Goal: Transaction & Acquisition: Purchase product/service

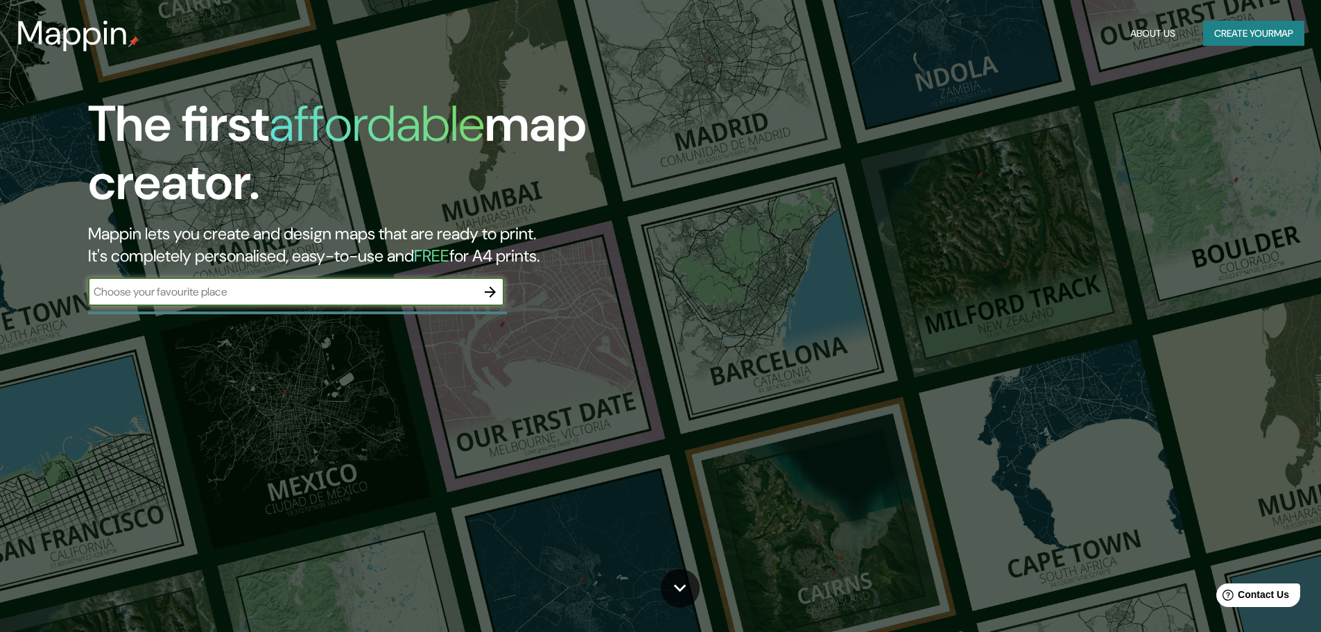
click at [198, 293] on input "text" at bounding box center [282, 292] width 388 height 16
type input "Petrer"
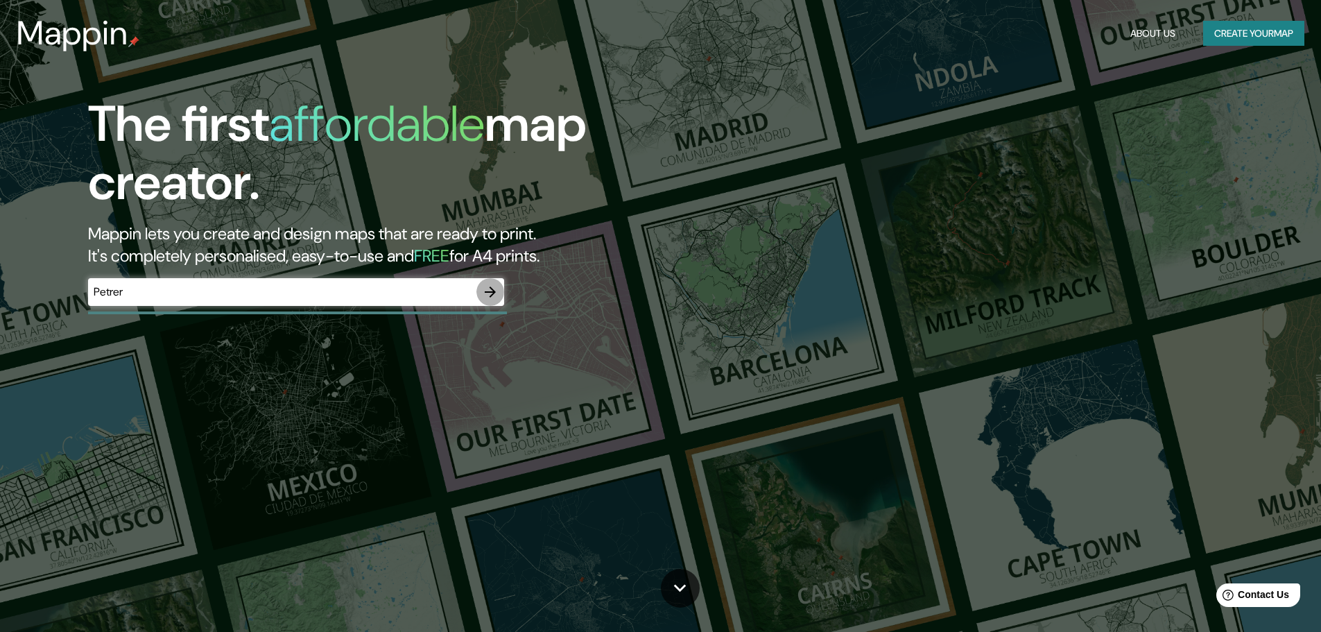
click at [490, 293] on icon "button" at bounding box center [490, 292] width 17 height 17
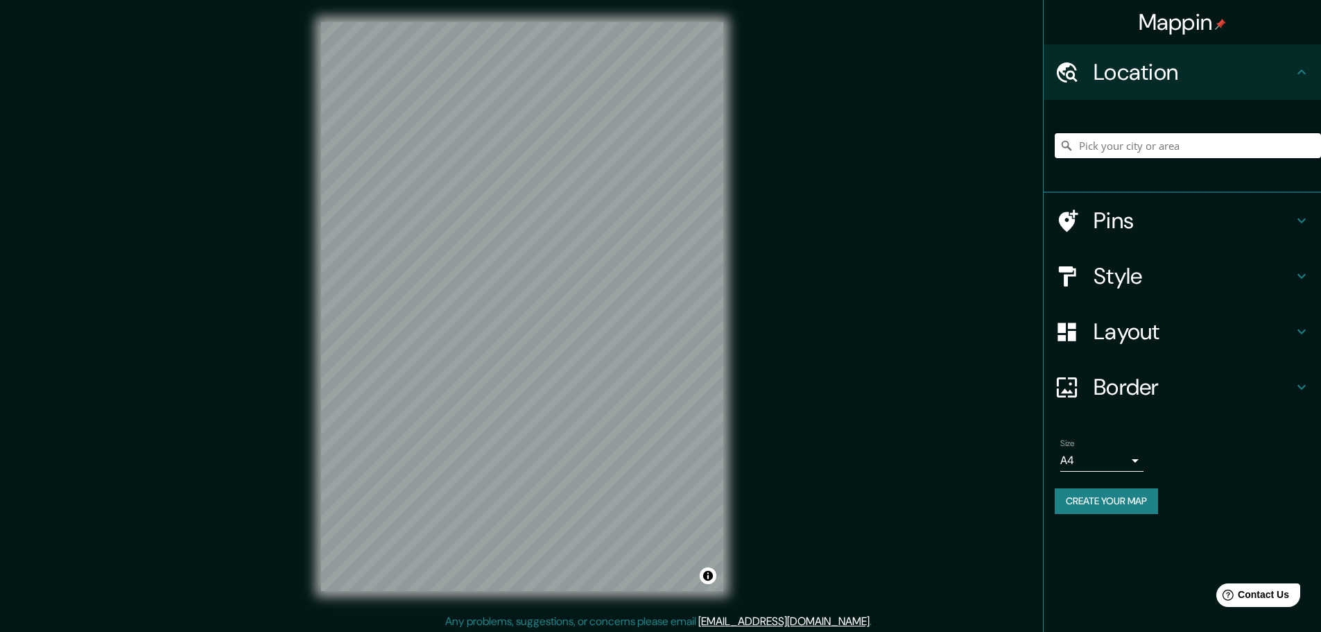
click at [1112, 144] on input "Pick your city or area" at bounding box center [1188, 145] width 266 height 25
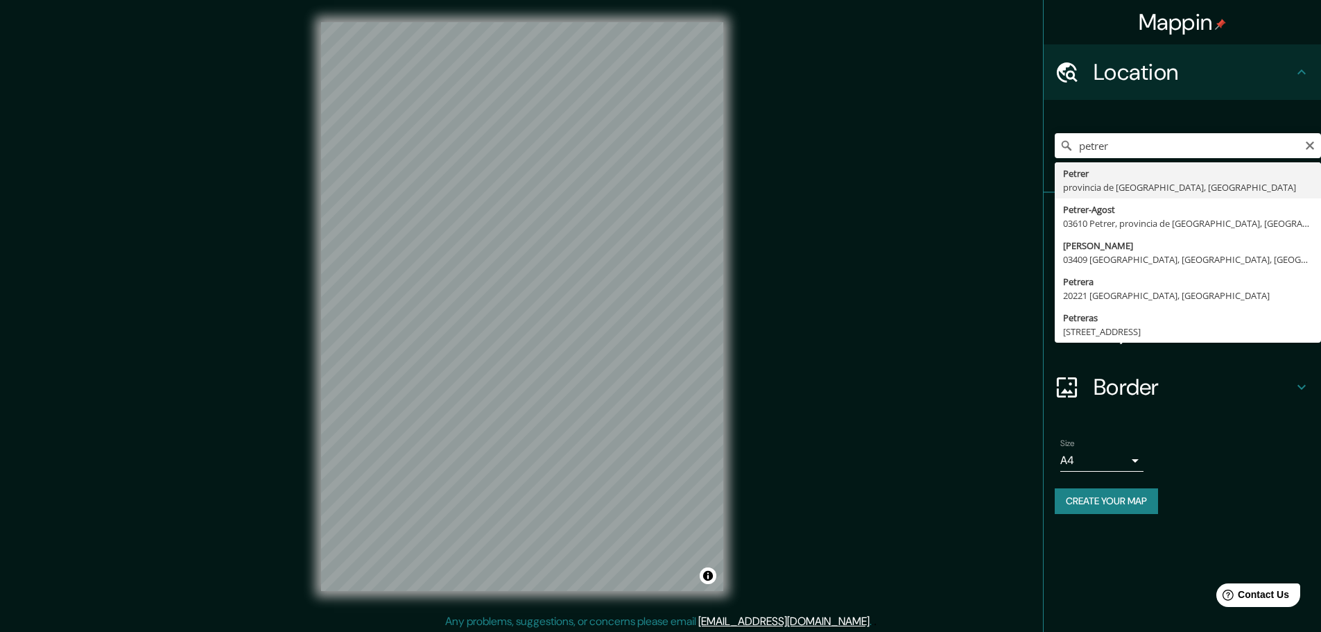
type input "Petrer, provincia de [GEOGRAPHIC_DATA], [GEOGRAPHIC_DATA]"
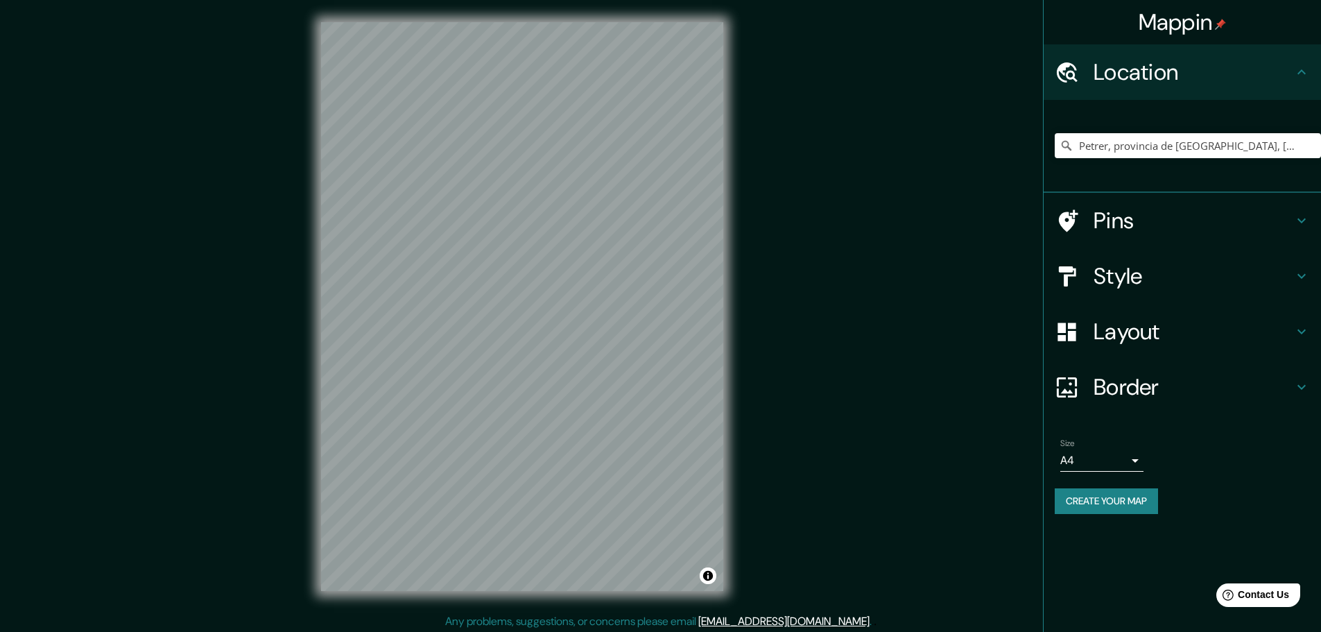
click at [1297, 219] on icon at bounding box center [1301, 220] width 17 height 17
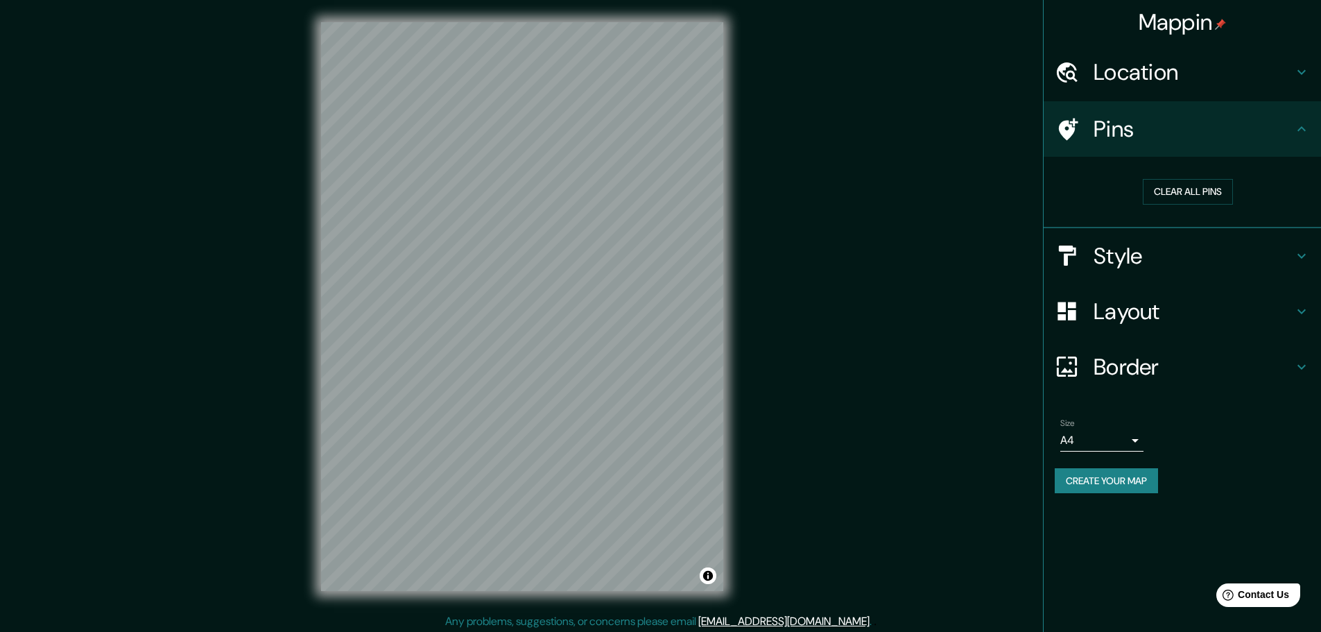
click at [1297, 126] on icon at bounding box center [1301, 129] width 17 height 17
click at [1301, 252] on icon at bounding box center [1301, 256] width 17 height 17
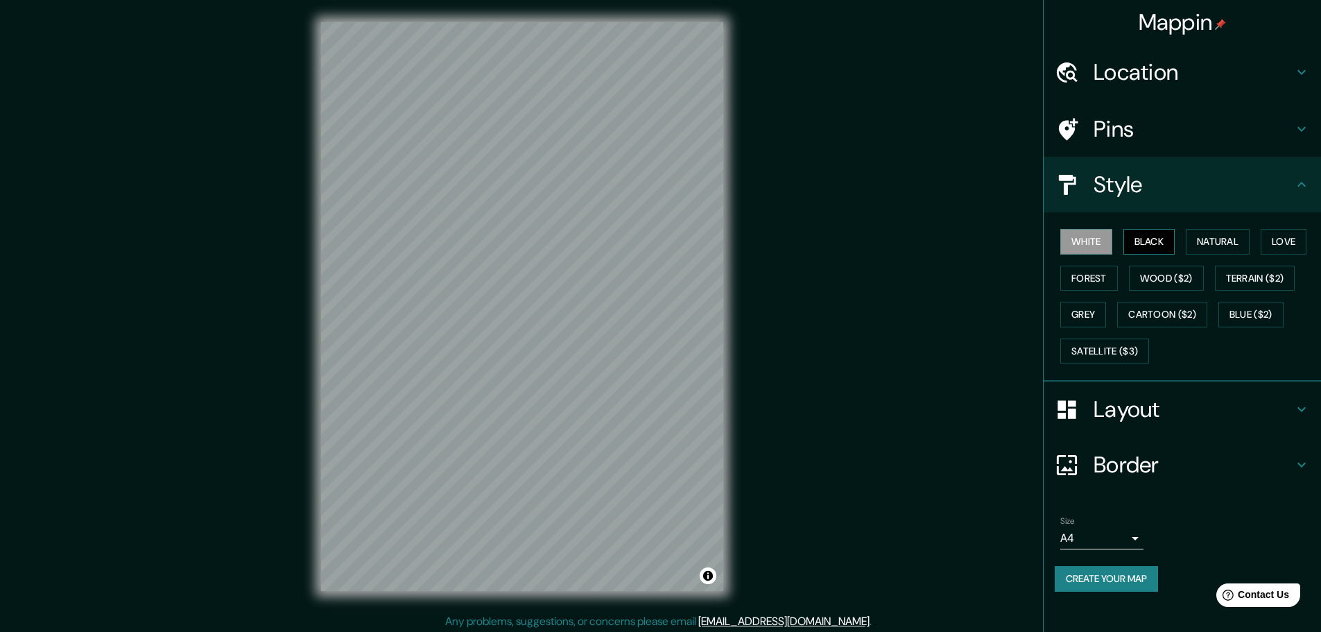
click at [1159, 241] on button "Black" at bounding box center [1149, 242] width 52 height 26
click at [1211, 245] on button "Natural" at bounding box center [1218, 242] width 64 height 26
click at [1276, 241] on button "Love" at bounding box center [1284, 242] width 46 height 26
click at [1080, 266] on button "Forest" at bounding box center [1089, 279] width 58 height 26
click at [1168, 285] on button "Wood ($2)" at bounding box center [1166, 279] width 75 height 26
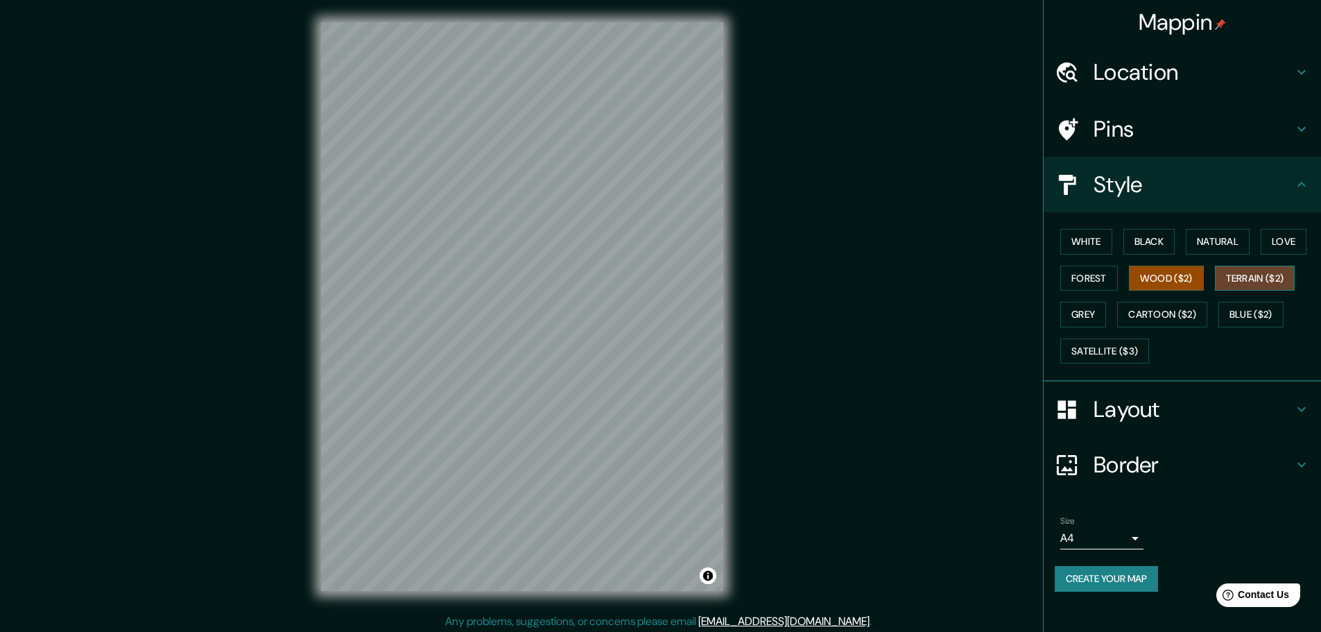
click at [1237, 277] on button "Terrain ($2)" at bounding box center [1255, 279] width 80 height 26
click at [1240, 305] on button "Blue ($2)" at bounding box center [1250, 315] width 65 height 26
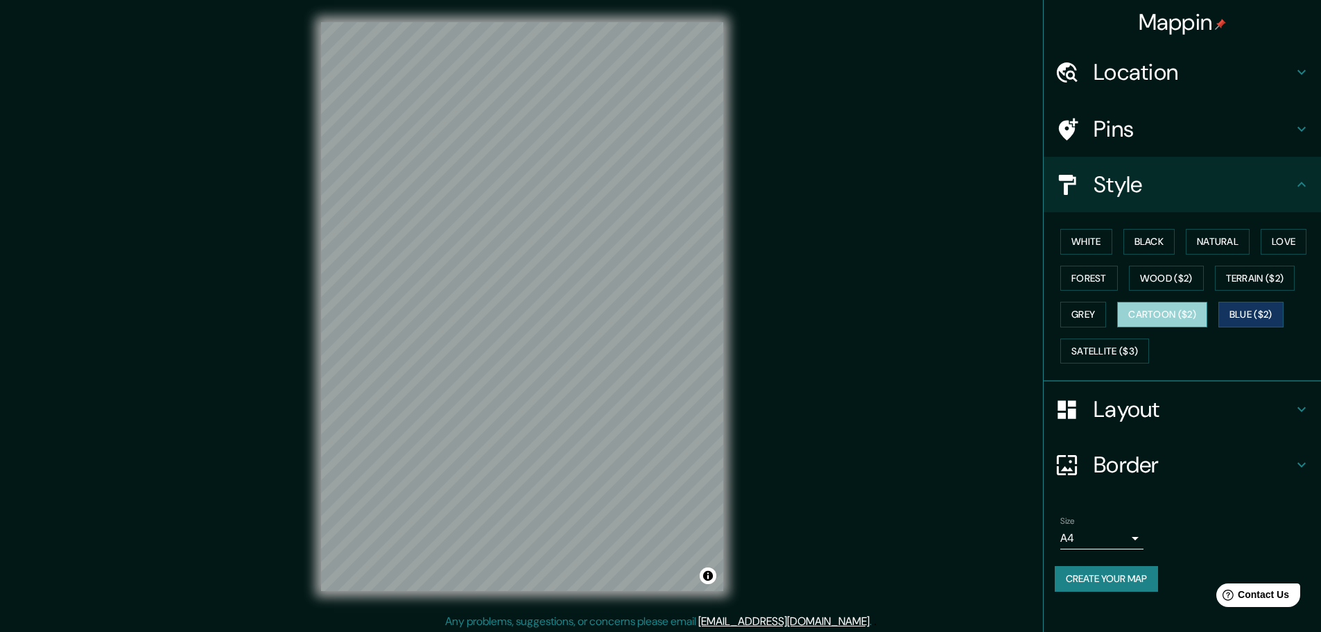
click at [1175, 313] on button "Cartoon ($2)" at bounding box center [1162, 315] width 90 height 26
click at [1062, 312] on button "Grey" at bounding box center [1083, 315] width 46 height 26
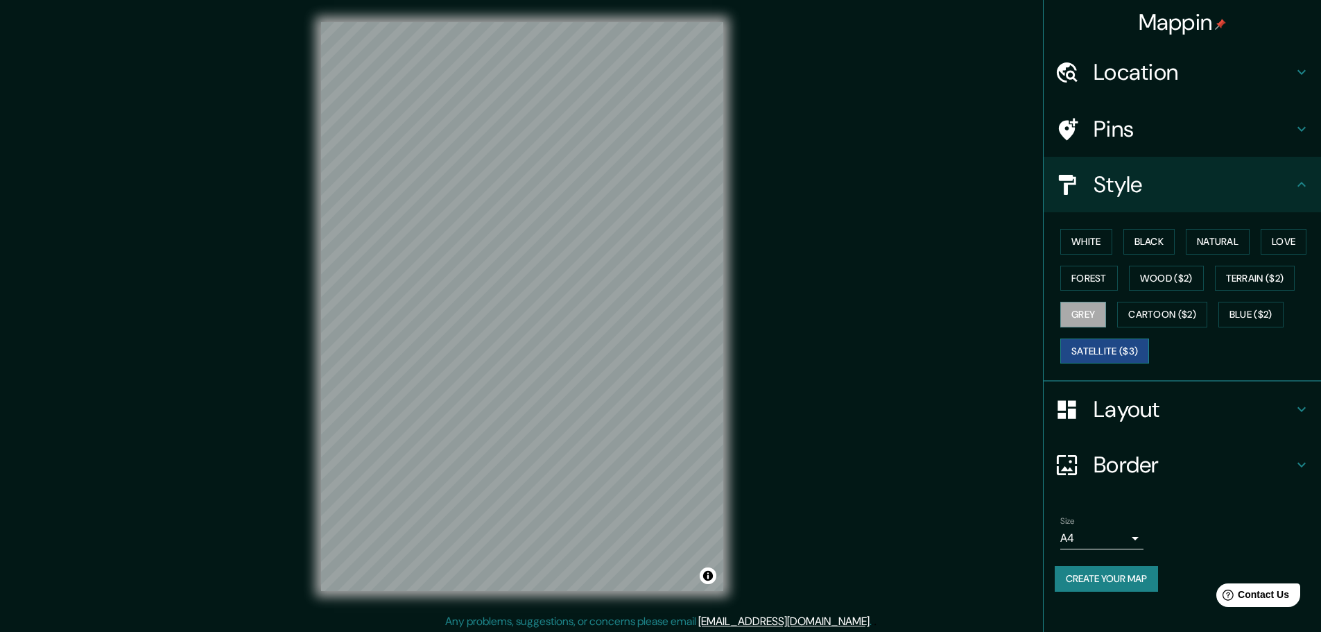
click at [1103, 339] on button "Satellite ($3)" at bounding box center [1104, 351] width 89 height 26
click at [1078, 308] on button "Grey" at bounding box center [1083, 315] width 46 height 26
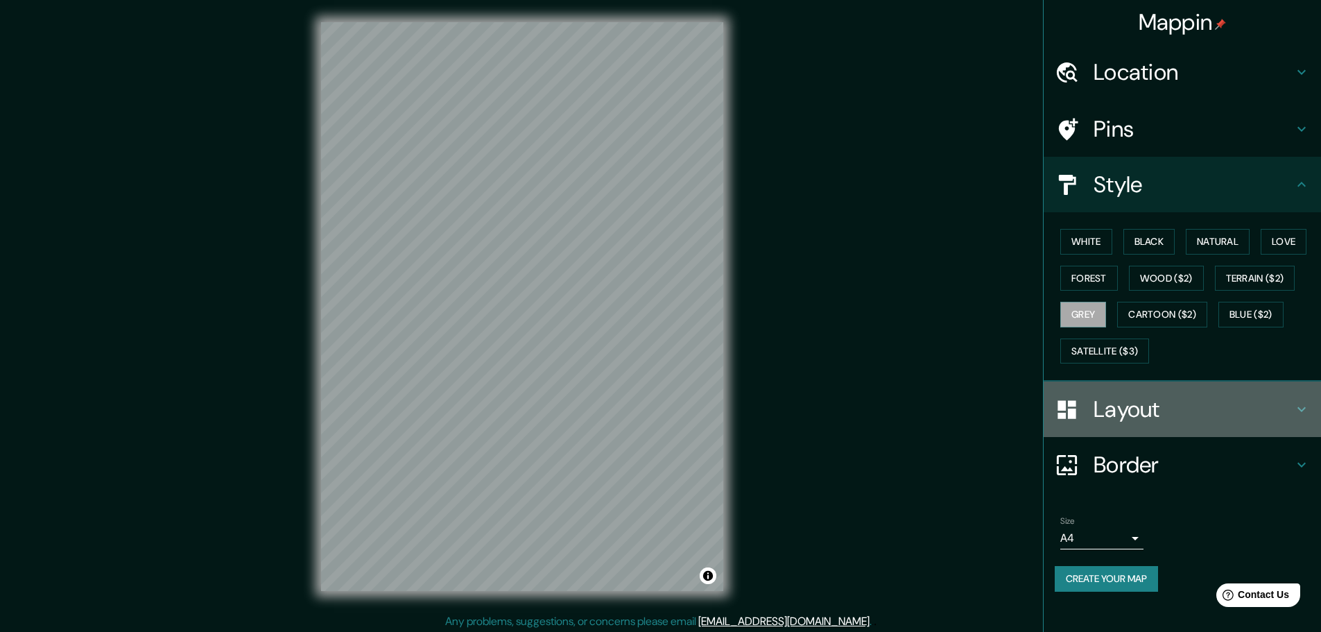
click at [1303, 405] on icon at bounding box center [1301, 409] width 17 height 17
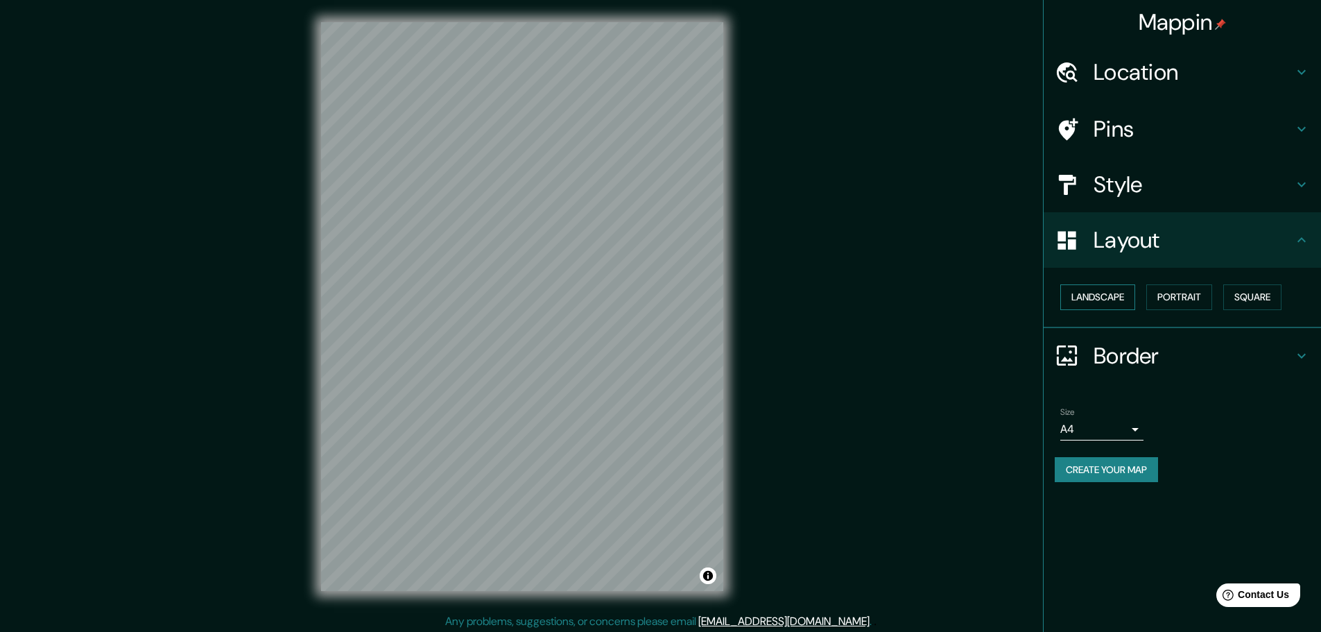
click at [1100, 302] on button "Landscape" at bounding box center [1097, 297] width 75 height 26
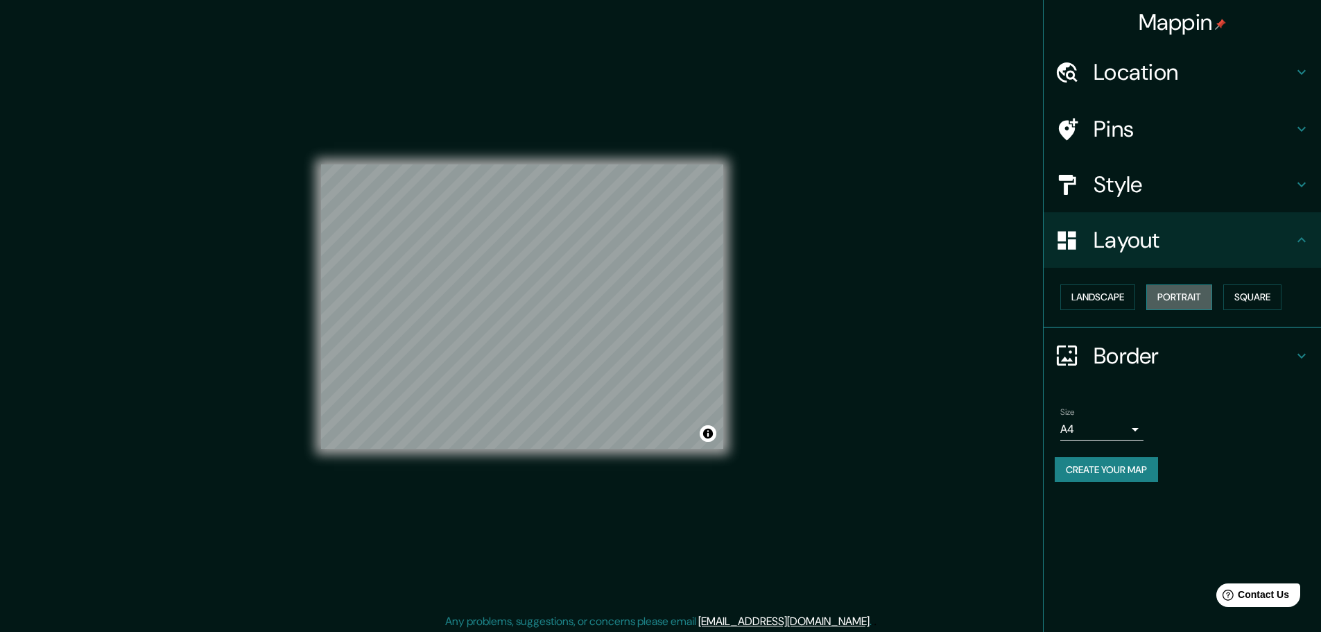
click at [1175, 302] on button "Portrait" at bounding box center [1179, 297] width 66 height 26
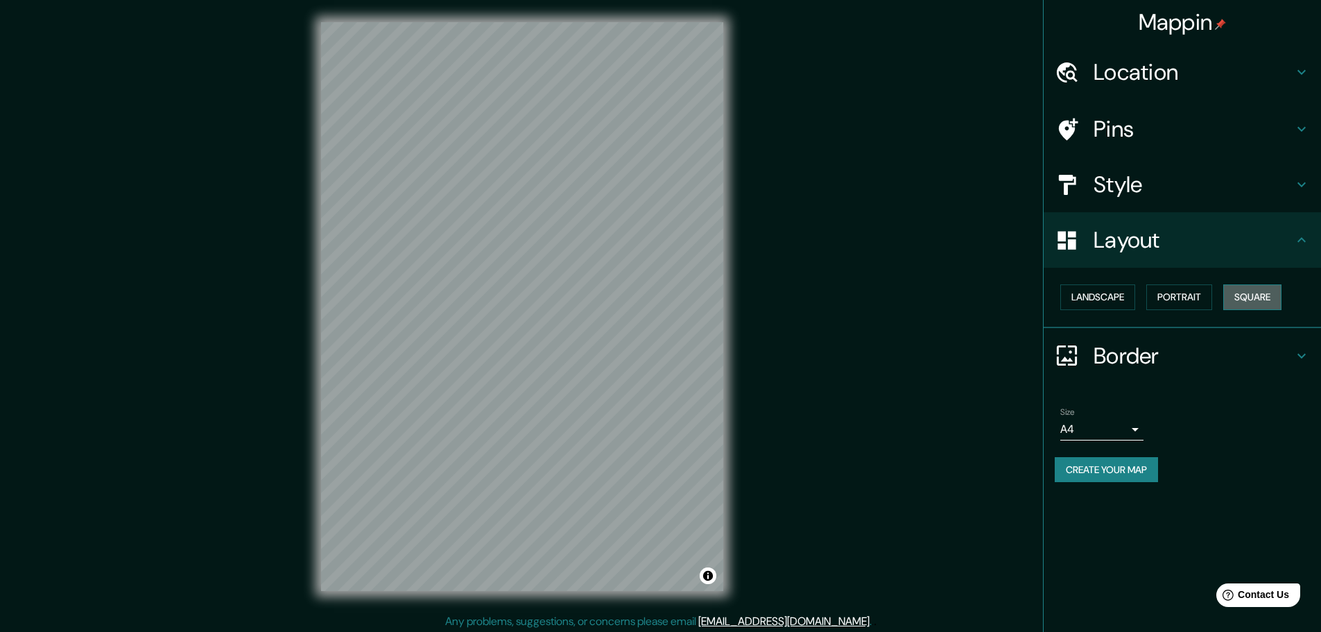
click at [1260, 295] on button "Square" at bounding box center [1252, 297] width 58 height 26
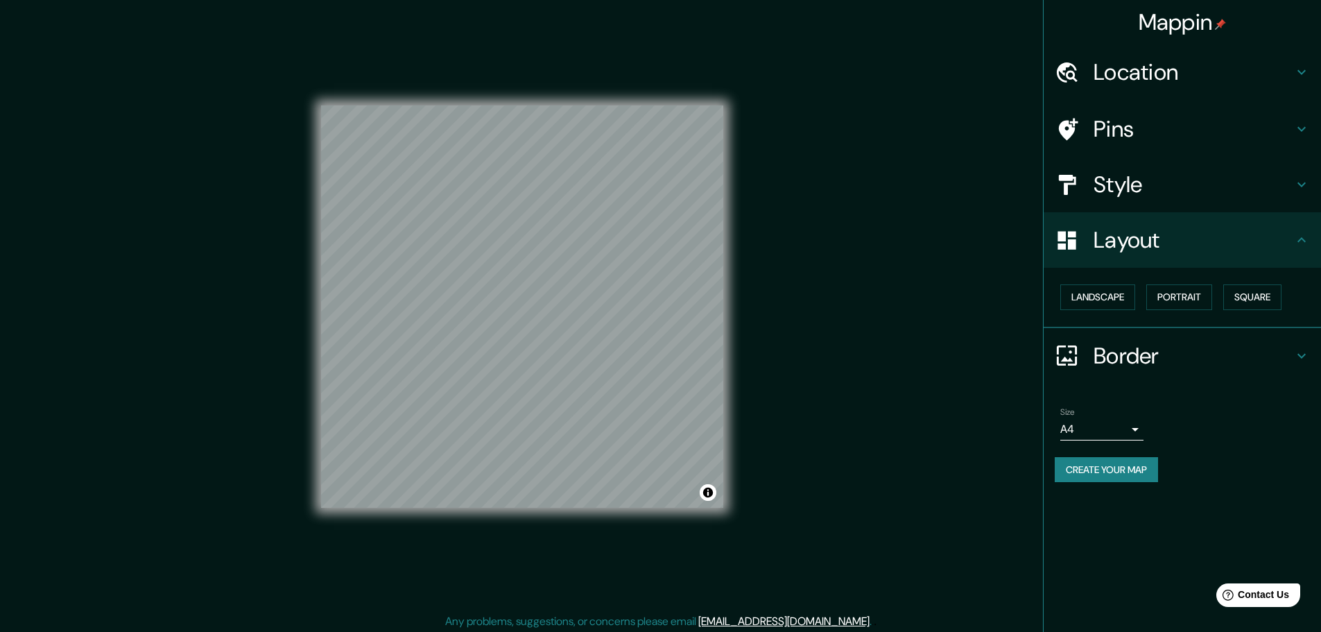
click at [1294, 245] on icon at bounding box center [1301, 240] width 17 height 17
click at [1295, 352] on icon at bounding box center [1301, 355] width 17 height 17
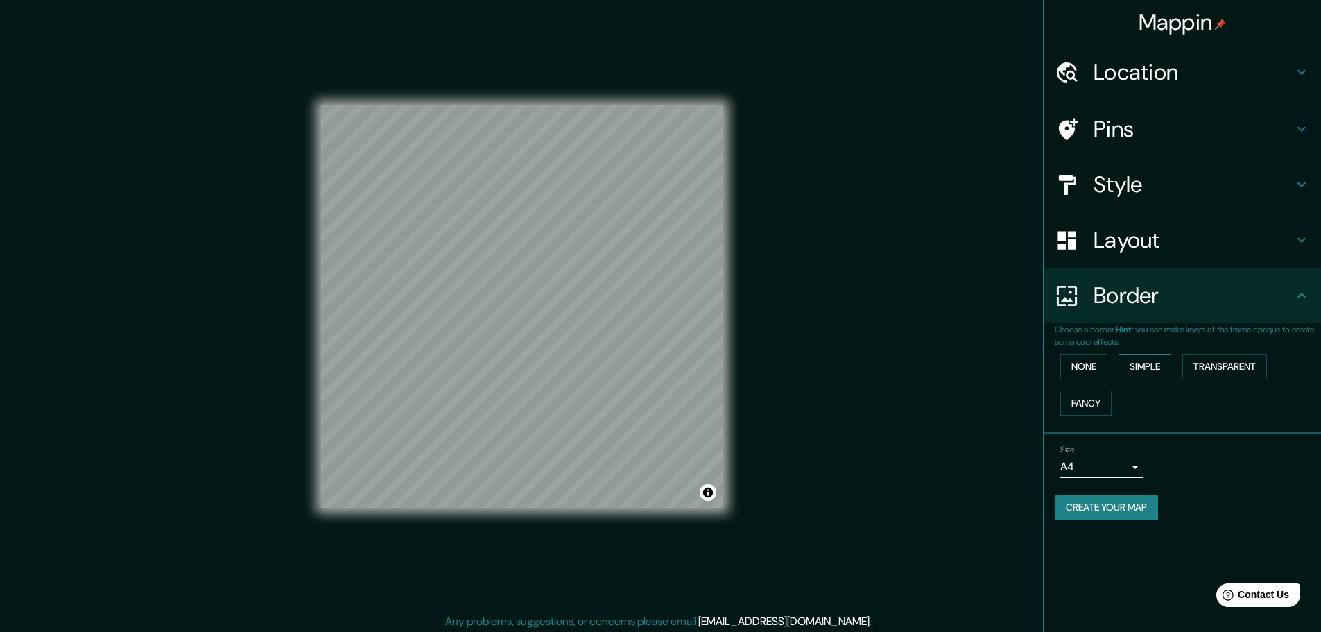
click at [1160, 368] on button "Simple" at bounding box center [1144, 367] width 53 height 26
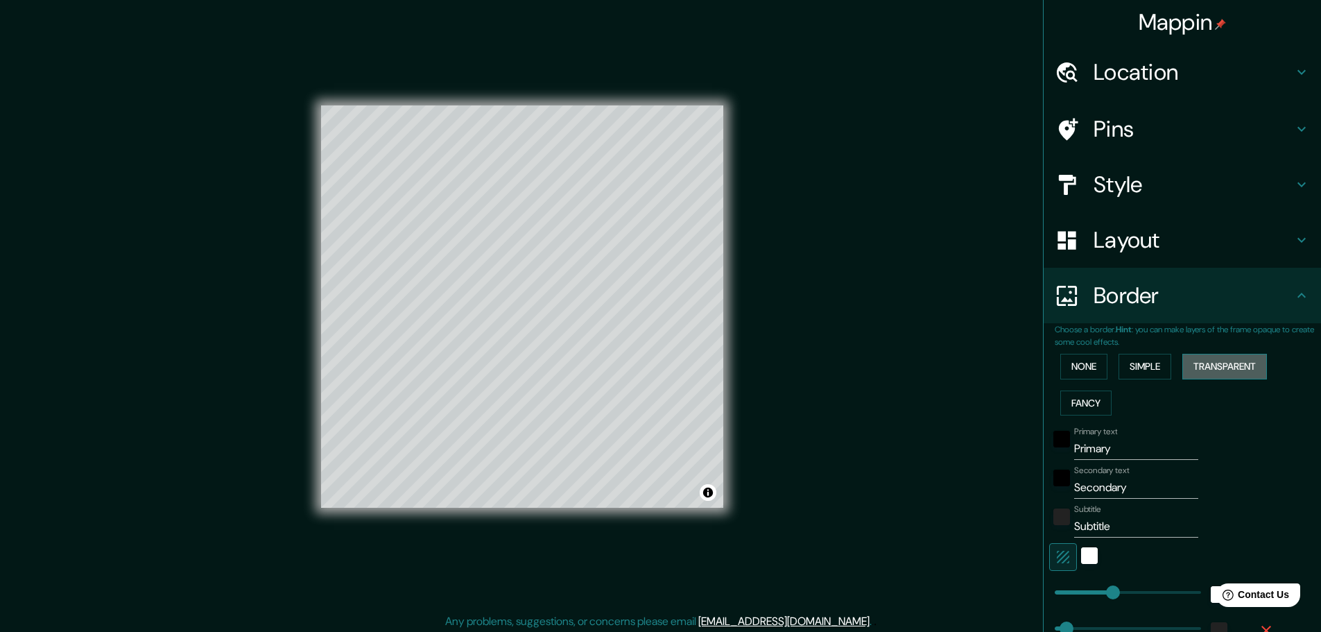
click at [1202, 367] on button "Transparent" at bounding box center [1224, 367] width 85 height 26
click at [1081, 399] on button "Fancy" at bounding box center [1085, 403] width 51 height 26
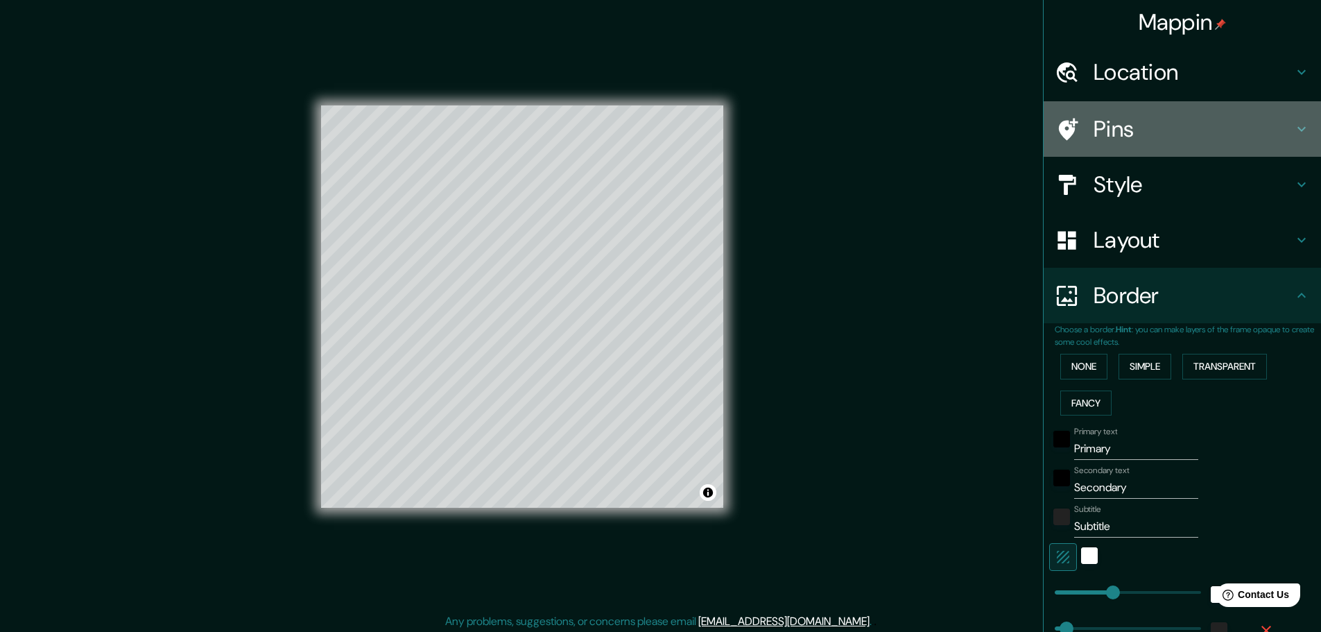
click at [1293, 128] on icon at bounding box center [1301, 129] width 17 height 17
type input "46"
type input "23"
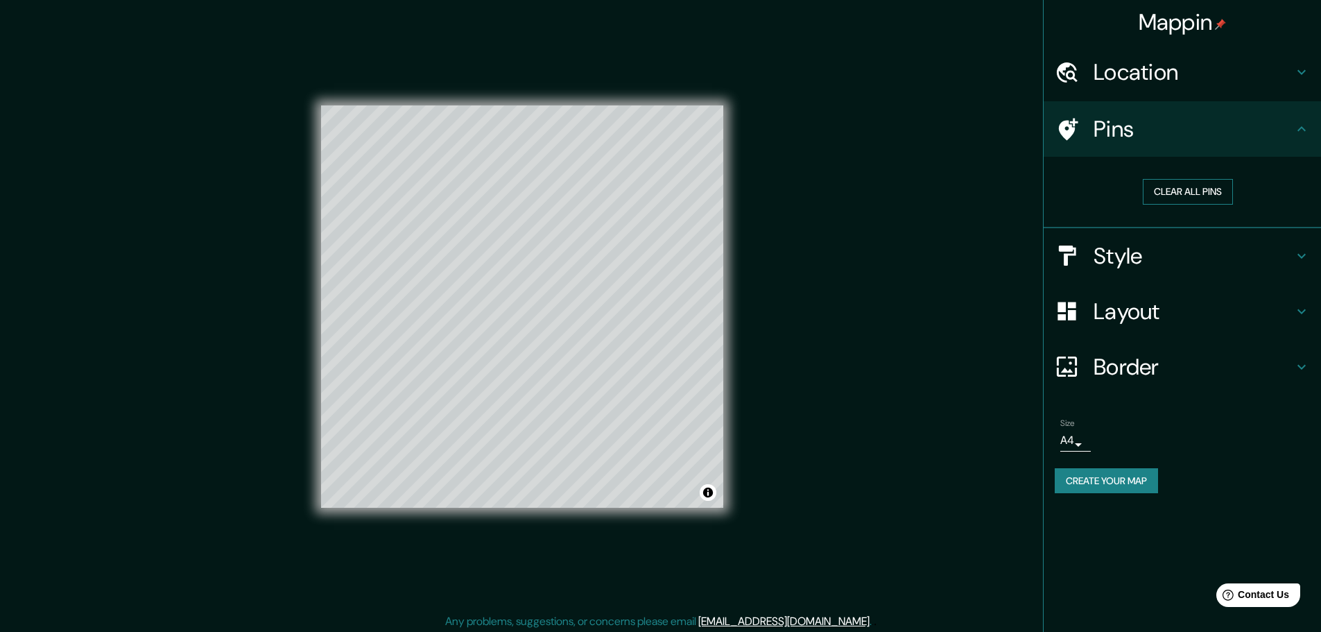
click at [1179, 195] on button "Clear all pins" at bounding box center [1188, 192] width 90 height 26
click at [1079, 442] on body "Mappin Location [GEOGRAPHIC_DATA], [GEOGRAPHIC_DATA], [GEOGRAPHIC_DATA] Pins Cl…" at bounding box center [660, 316] width 1321 height 632
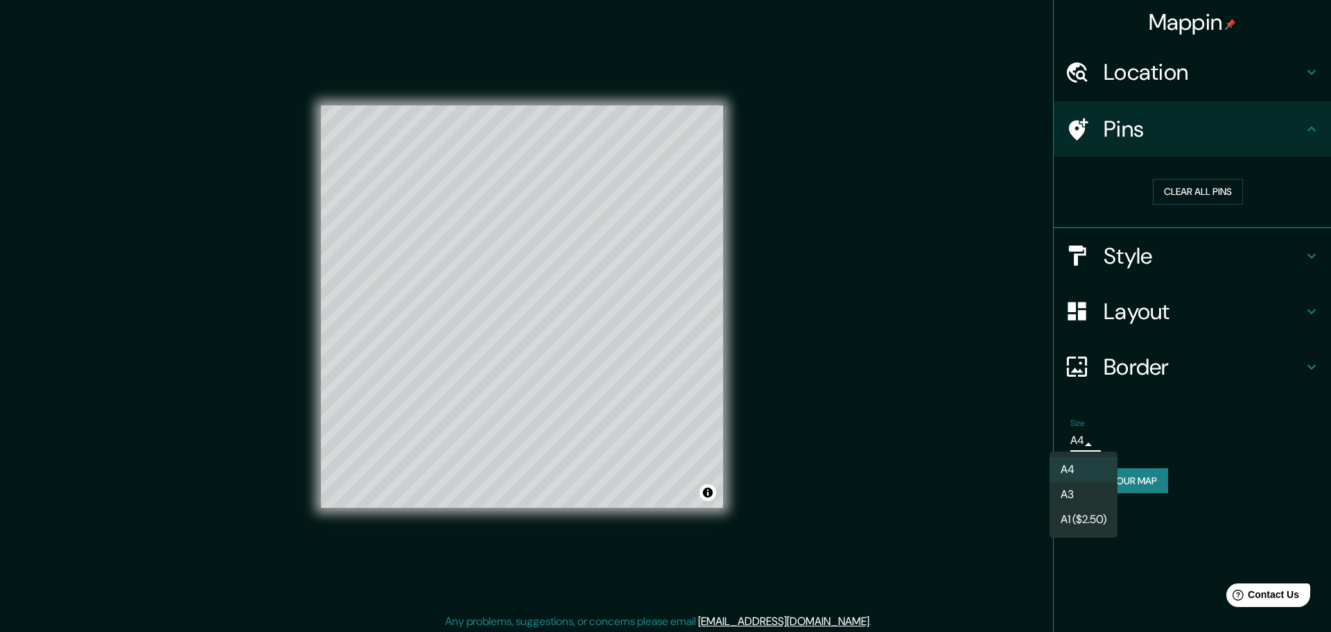
click at [1081, 432] on div at bounding box center [665, 316] width 1331 height 632
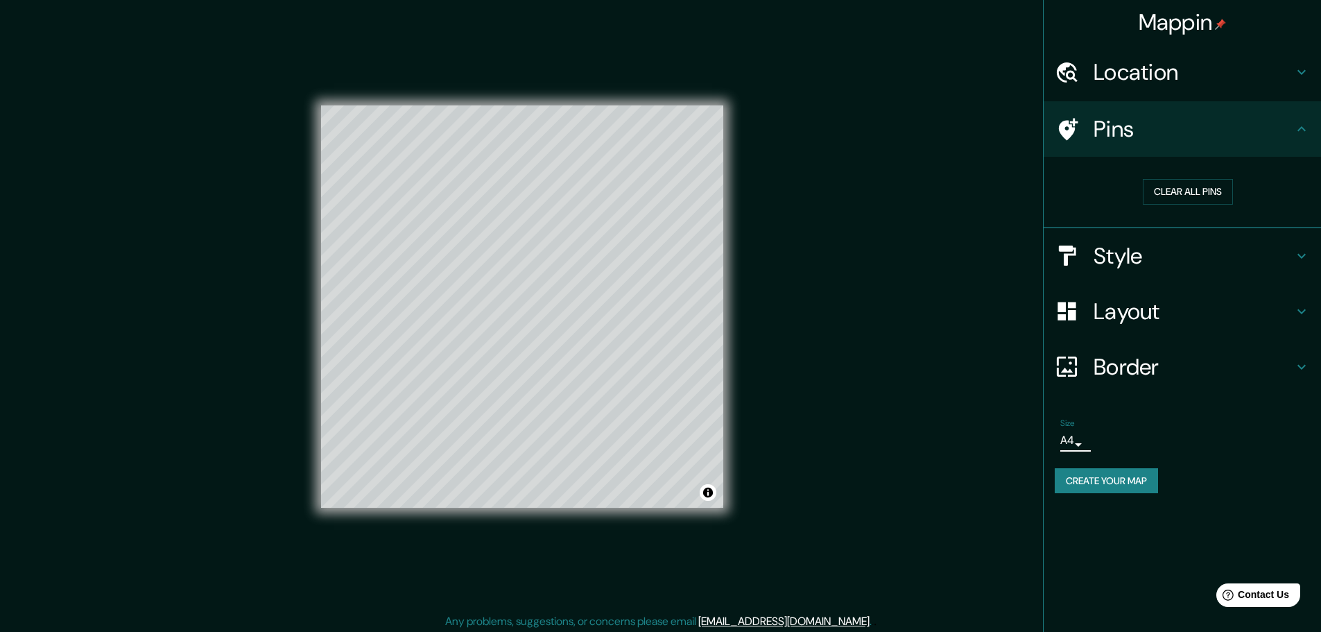
click at [1302, 250] on icon at bounding box center [1301, 256] width 17 height 17
type input "46"
type input "23"
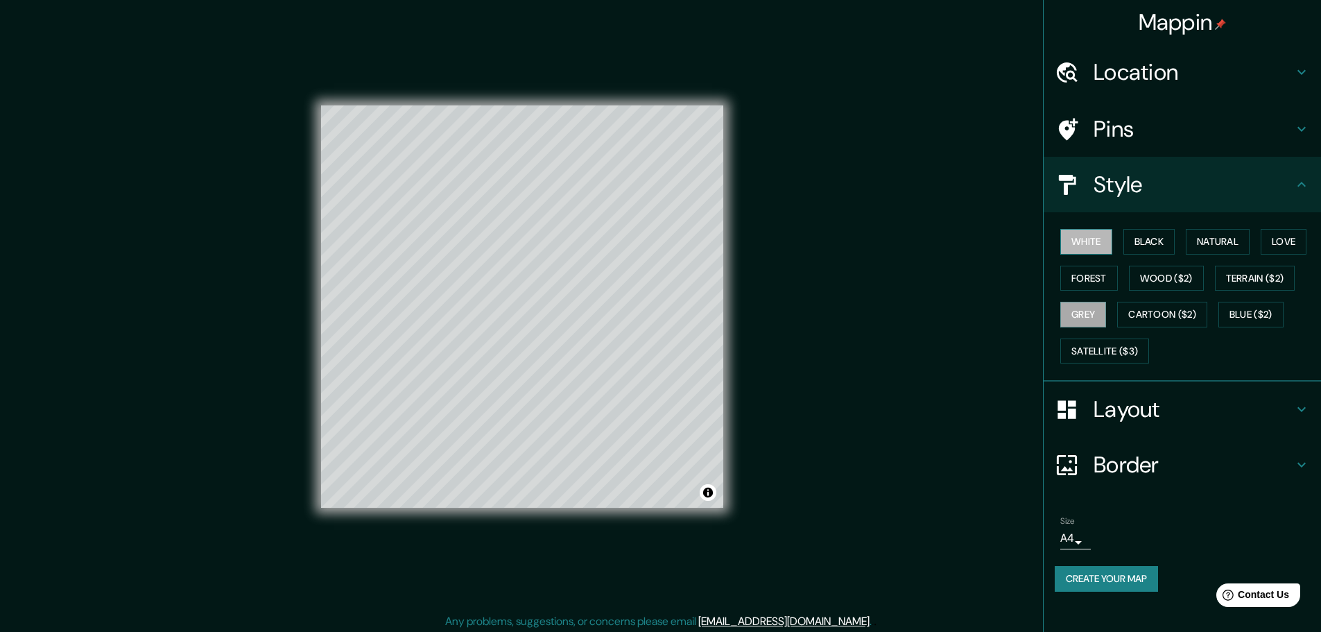
click at [1094, 245] on button "White" at bounding box center [1086, 242] width 52 height 26
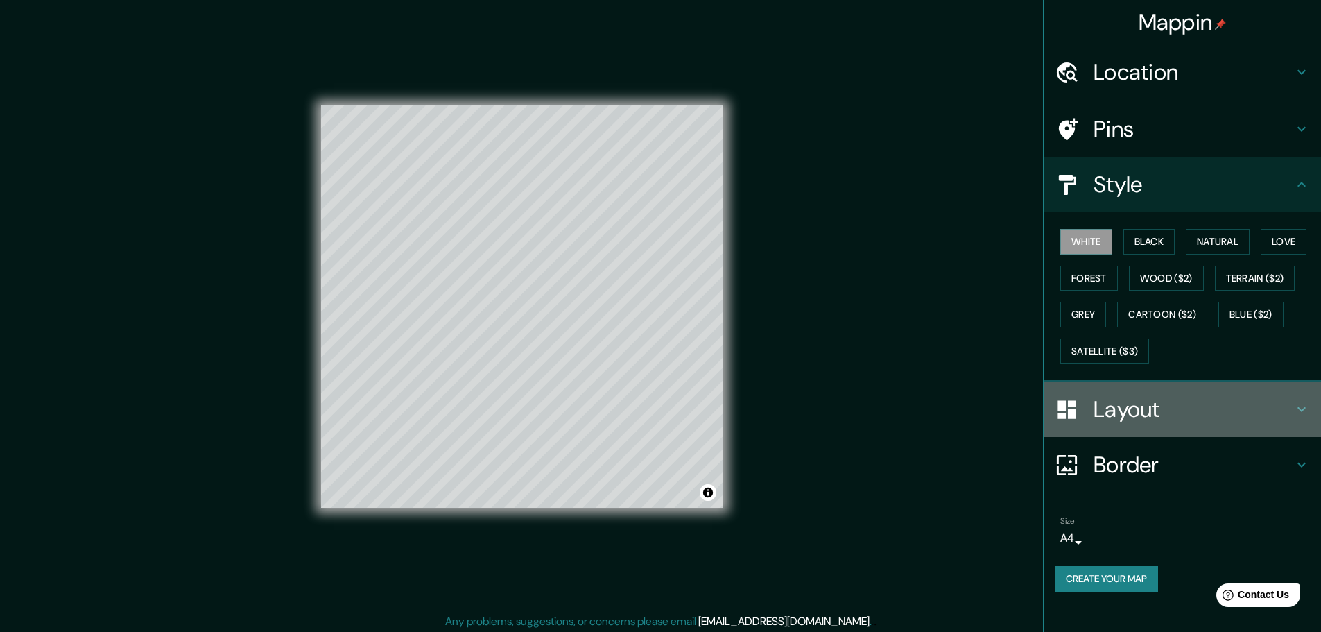
click at [1155, 411] on h4 "Layout" at bounding box center [1193, 409] width 200 height 28
type input "46"
type input "23"
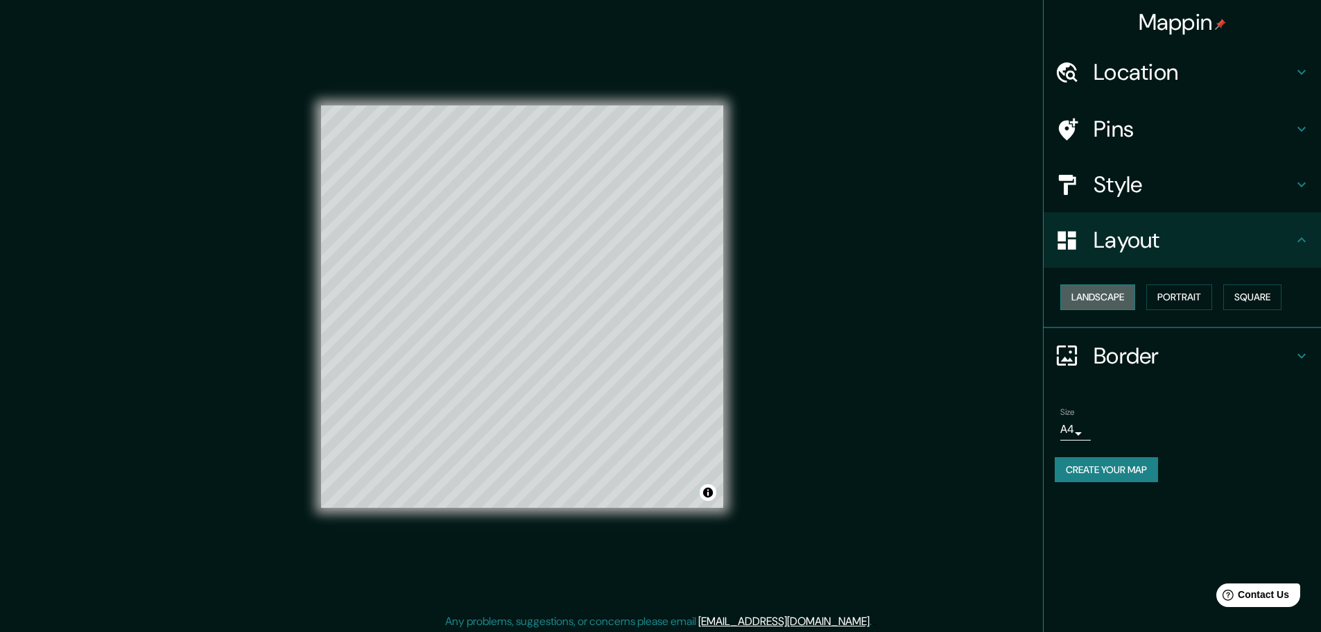
click at [1103, 298] on button "Landscape" at bounding box center [1097, 297] width 75 height 26
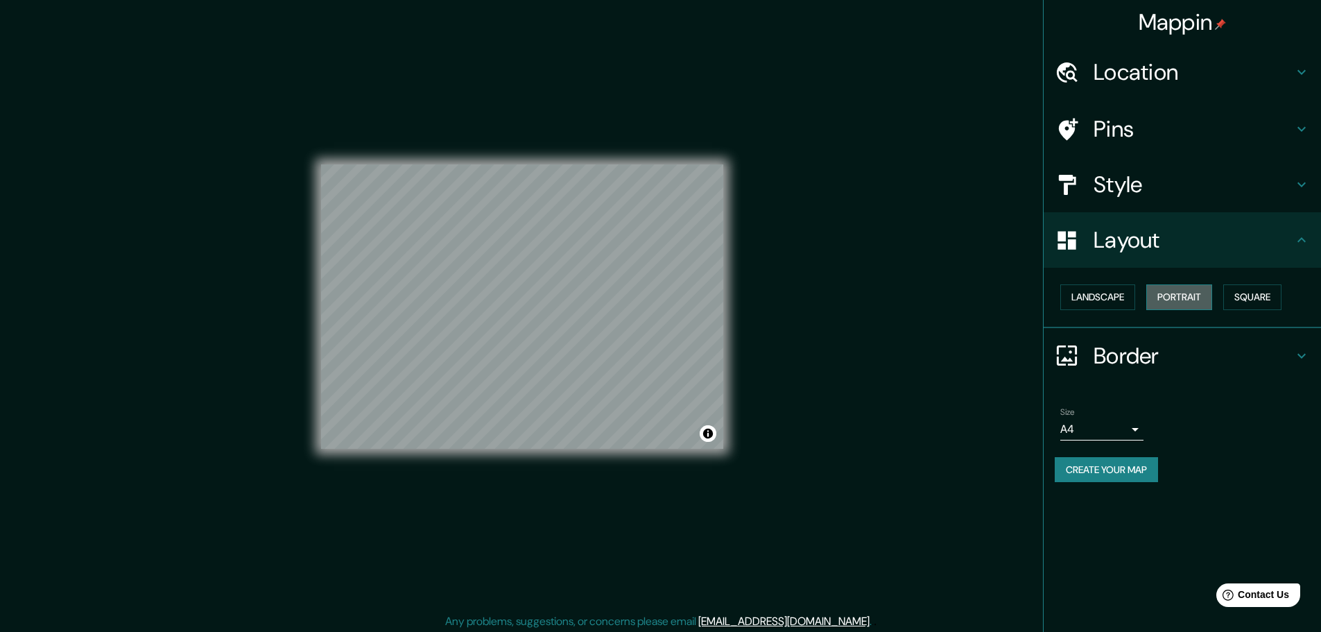
click at [1177, 297] on button "Portrait" at bounding box center [1179, 297] width 66 height 26
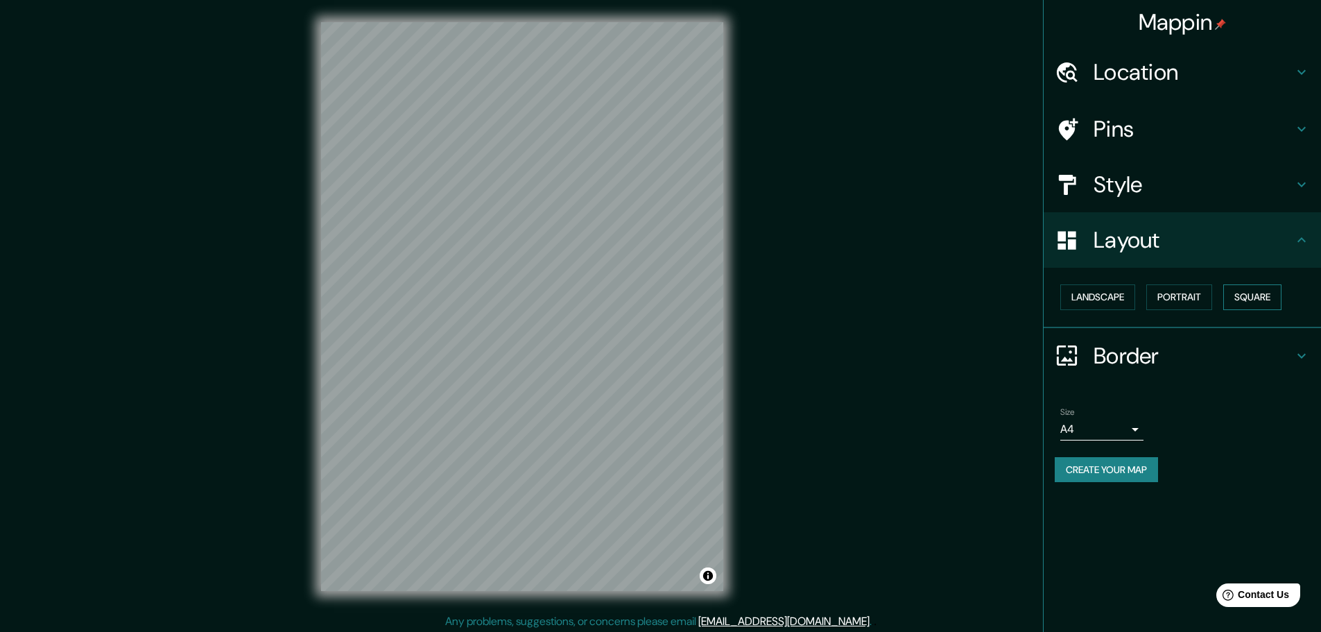
click at [1256, 307] on button "Square" at bounding box center [1252, 297] width 58 height 26
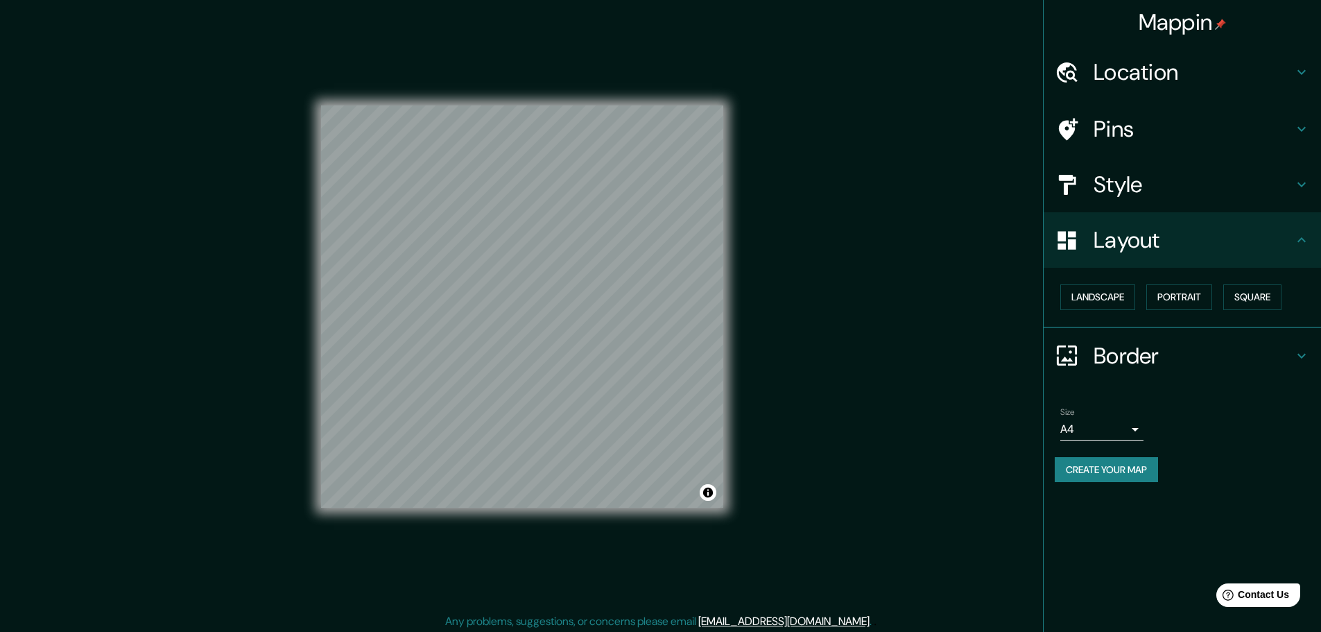
click at [1297, 355] on icon at bounding box center [1301, 355] width 17 height 17
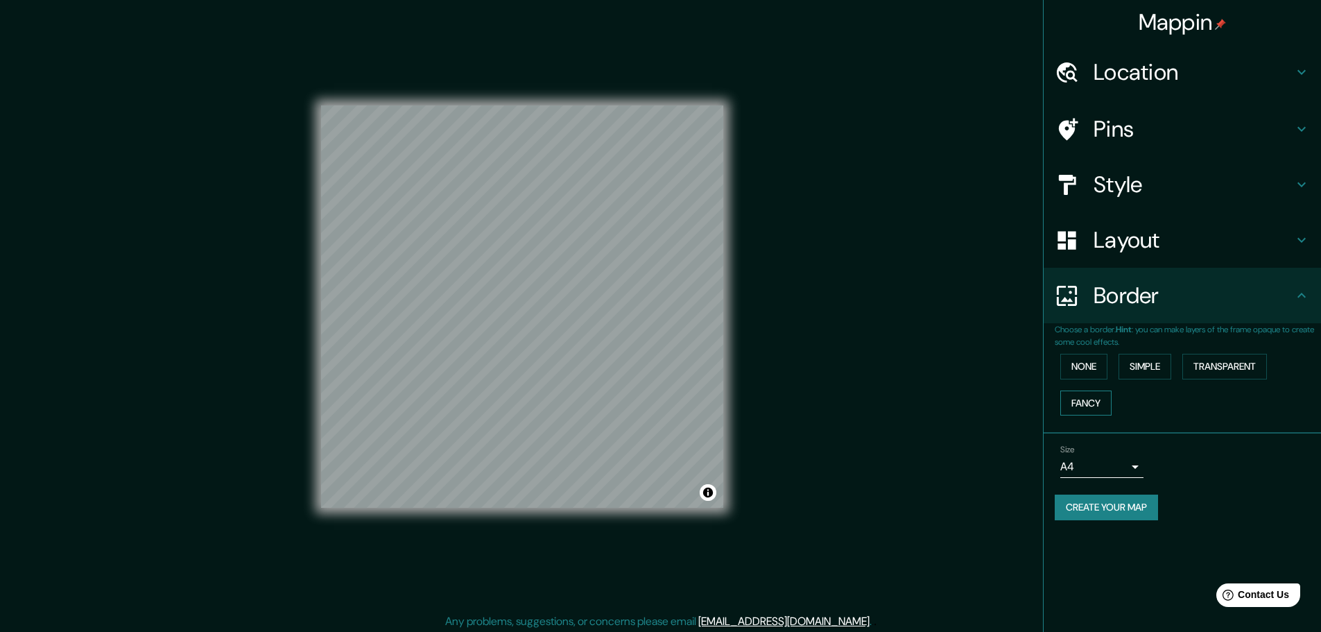
click at [1069, 404] on button "Fancy" at bounding box center [1085, 403] width 51 height 26
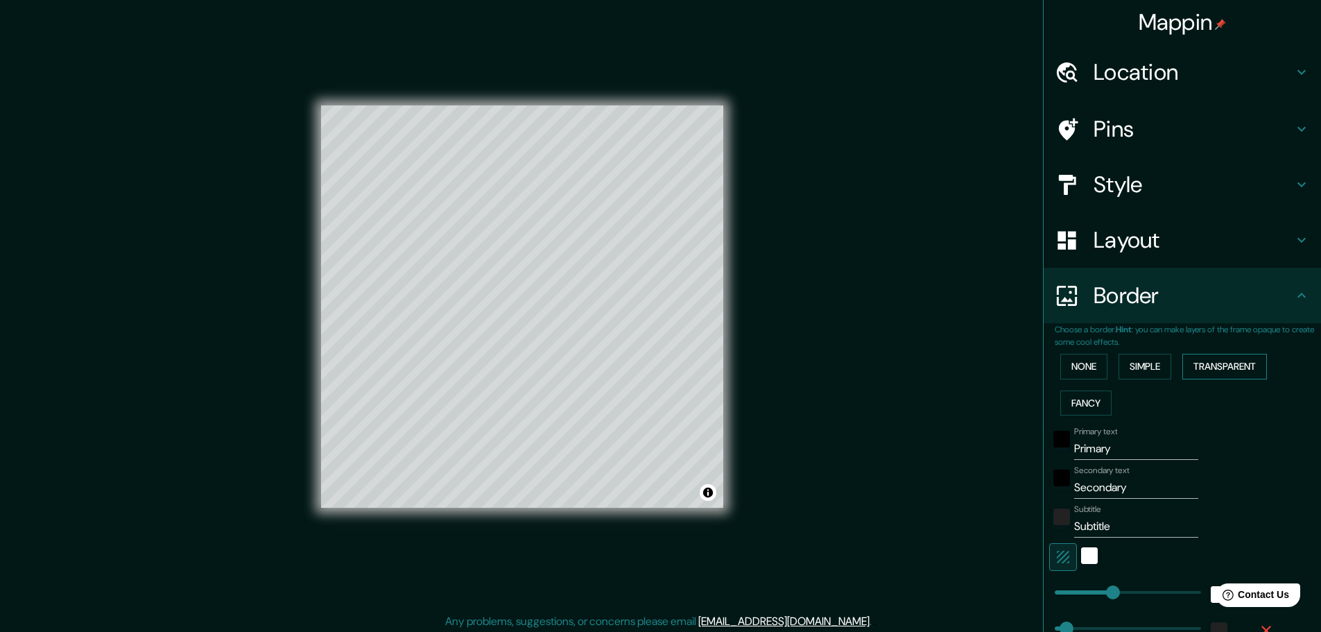
click at [1253, 362] on button "Transparent" at bounding box center [1224, 367] width 85 height 26
click at [1118, 358] on button "Simple" at bounding box center [1144, 367] width 53 height 26
click at [1076, 365] on button "None" at bounding box center [1083, 367] width 47 height 26
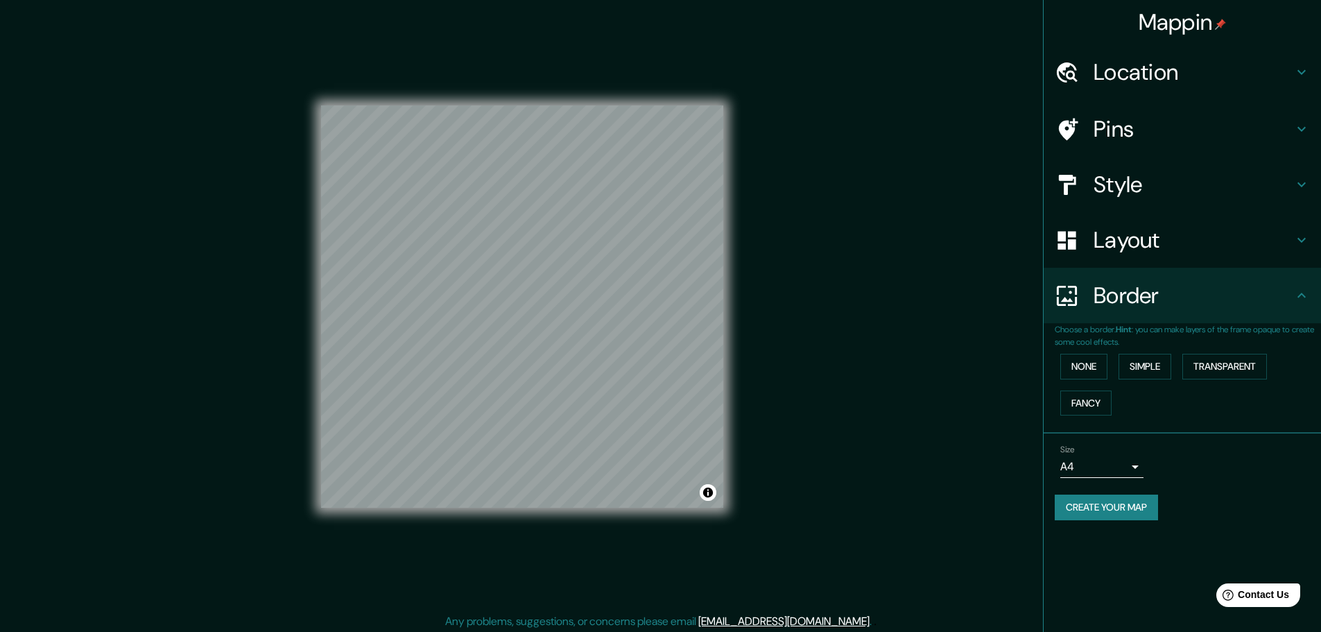
click at [1296, 286] on div "Border" at bounding box center [1182, 295] width 277 height 55
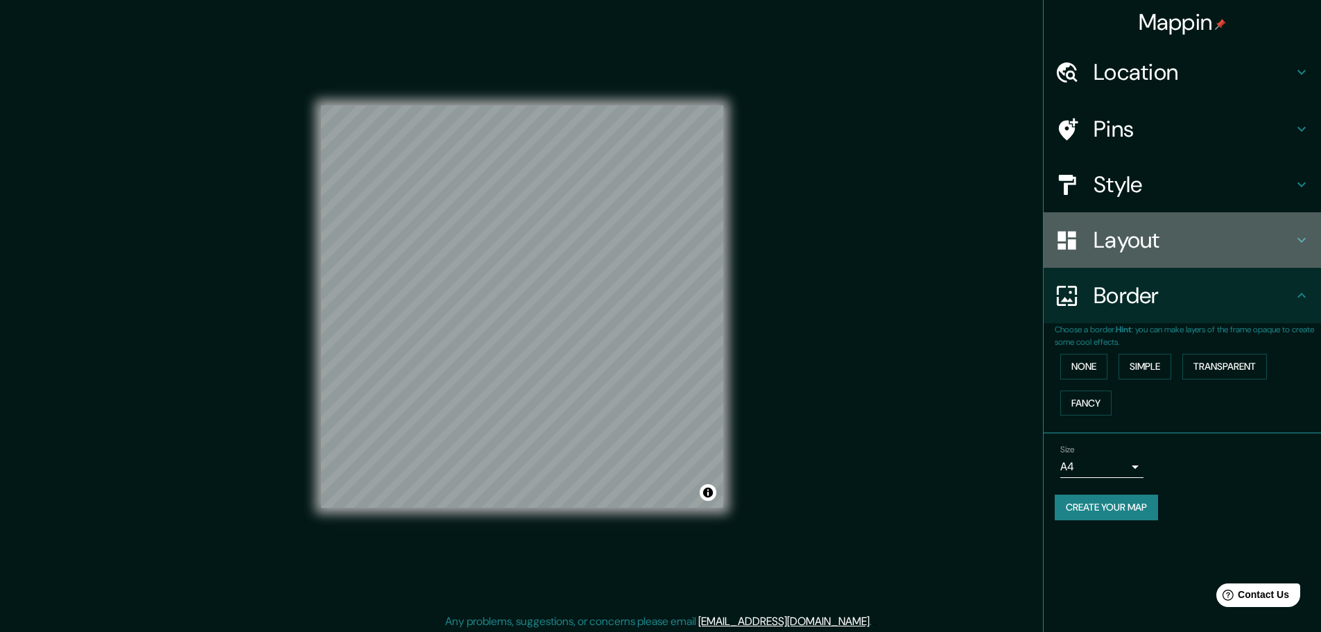
click at [1306, 231] on div "Layout" at bounding box center [1182, 239] width 277 height 55
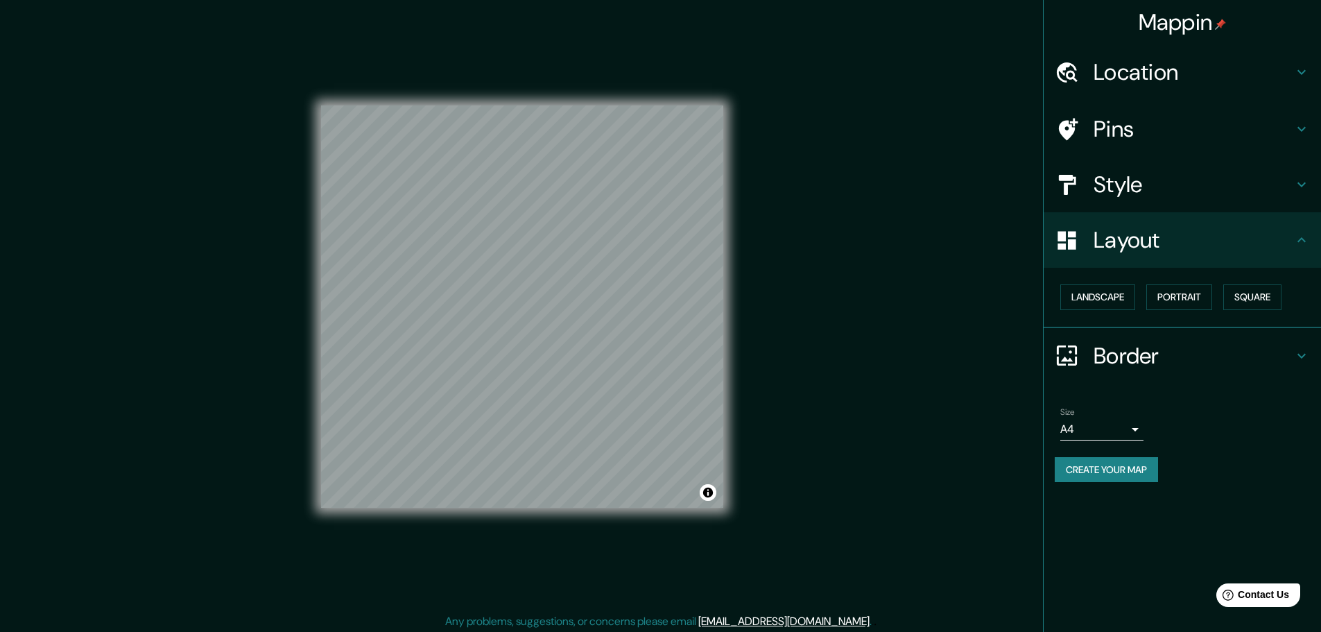
click at [1306, 191] on icon at bounding box center [1301, 184] width 17 height 17
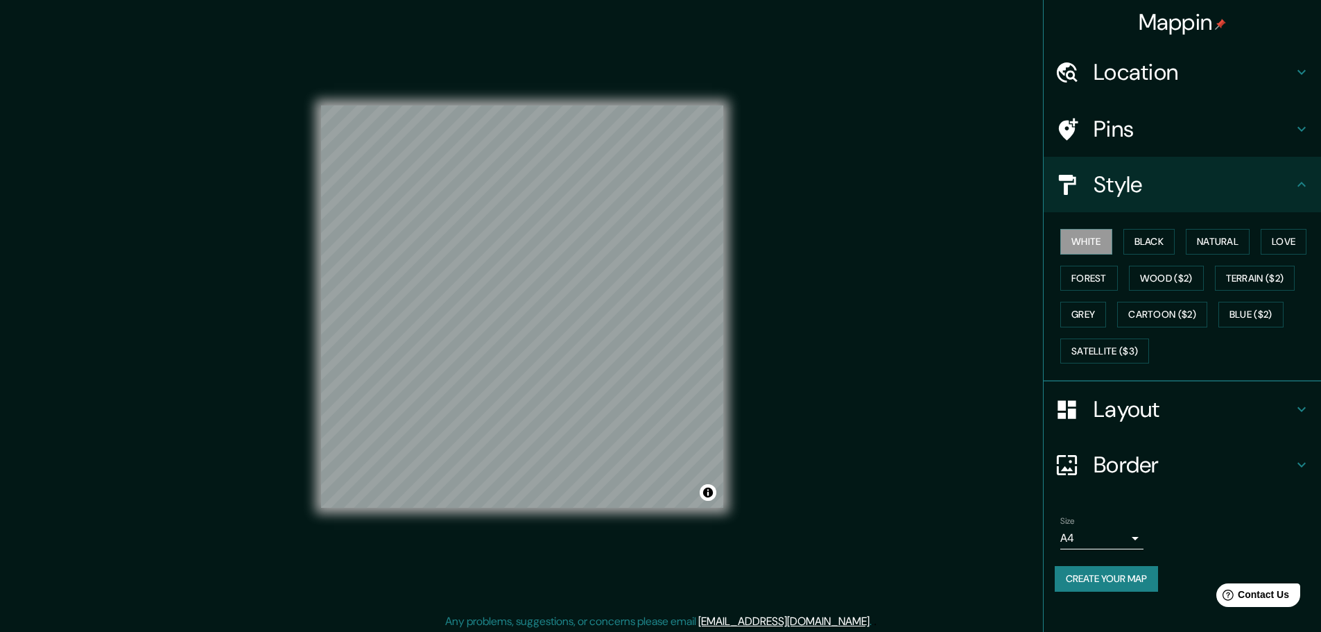
click at [1306, 75] on icon at bounding box center [1301, 72] width 17 height 17
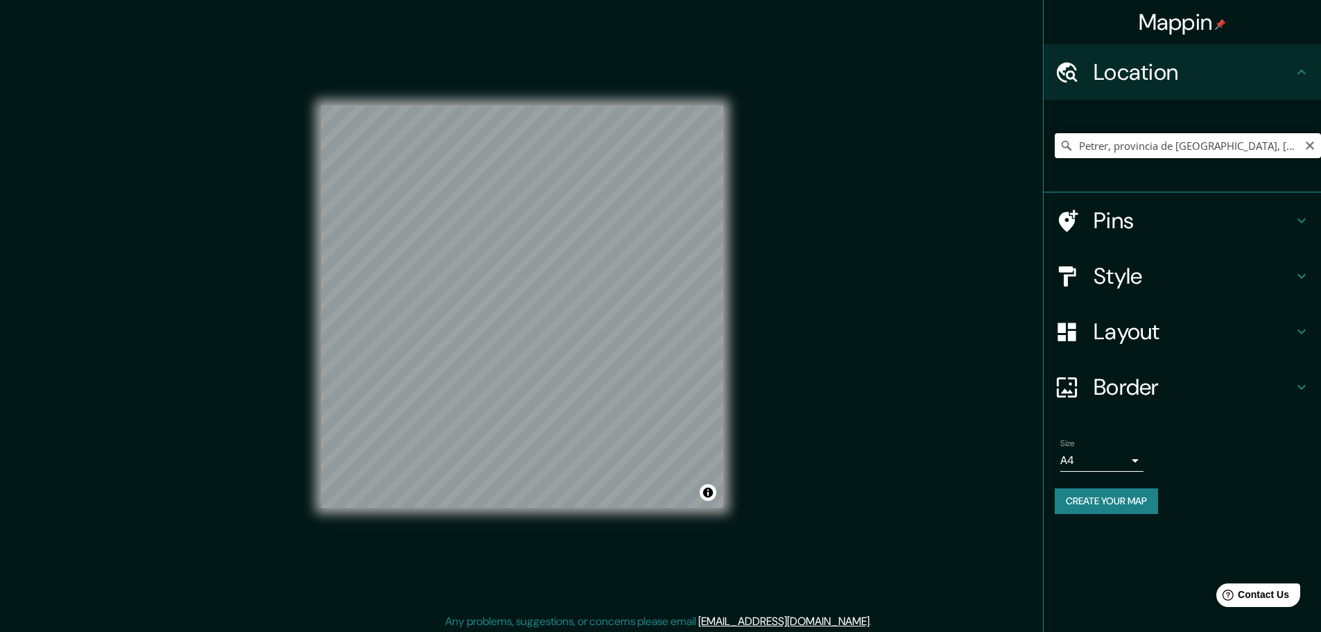
click at [1146, 150] on input "Petrer, provincia de [GEOGRAPHIC_DATA], [GEOGRAPHIC_DATA]" at bounding box center [1188, 145] width 266 height 25
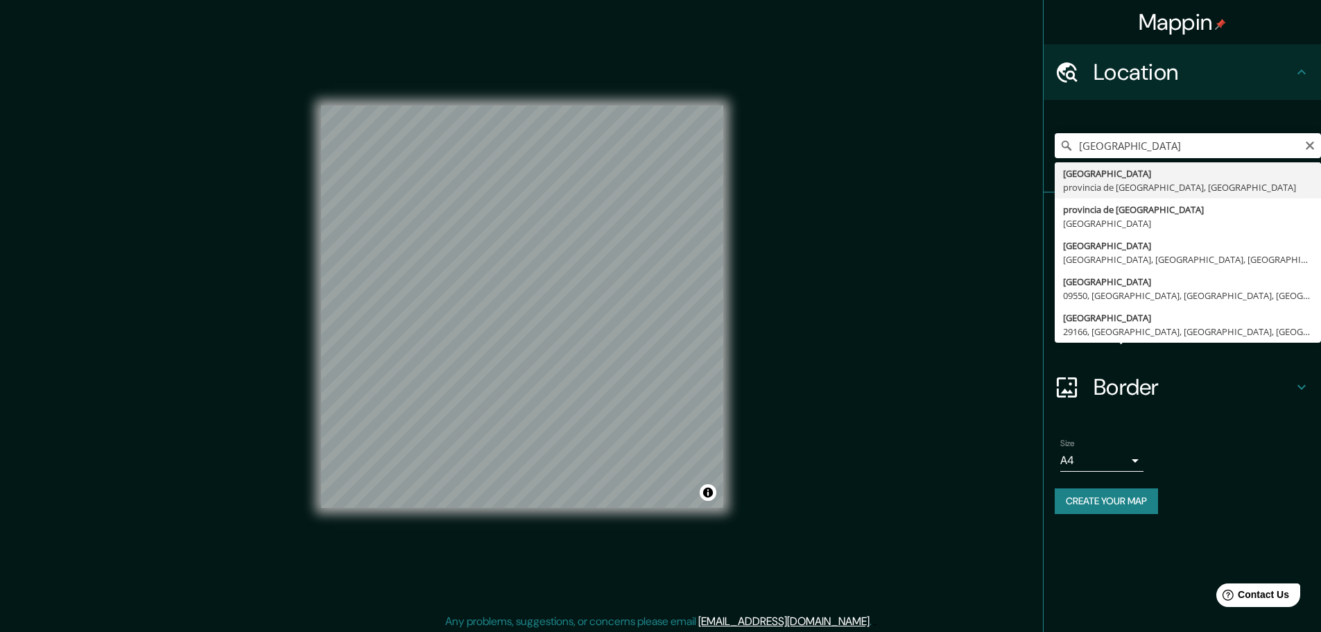
type input "[GEOGRAPHIC_DATA], [GEOGRAPHIC_DATA], [GEOGRAPHIC_DATA]"
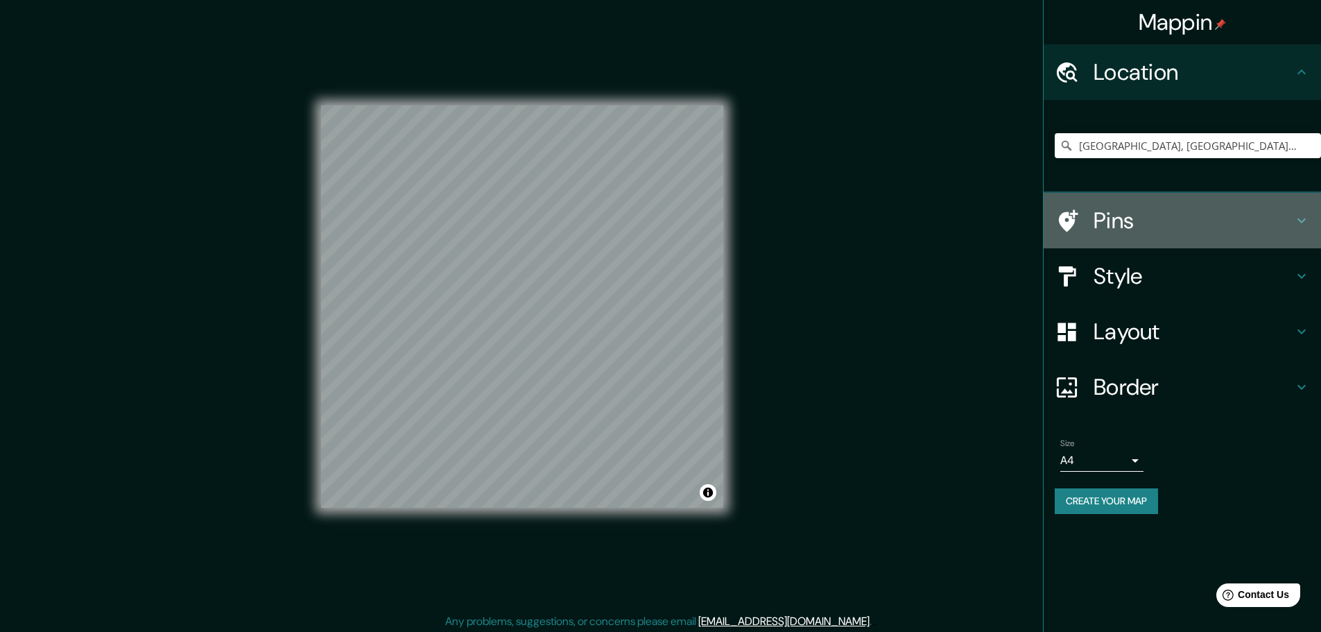
click at [1101, 226] on h4 "Pins" at bounding box center [1193, 221] width 200 height 28
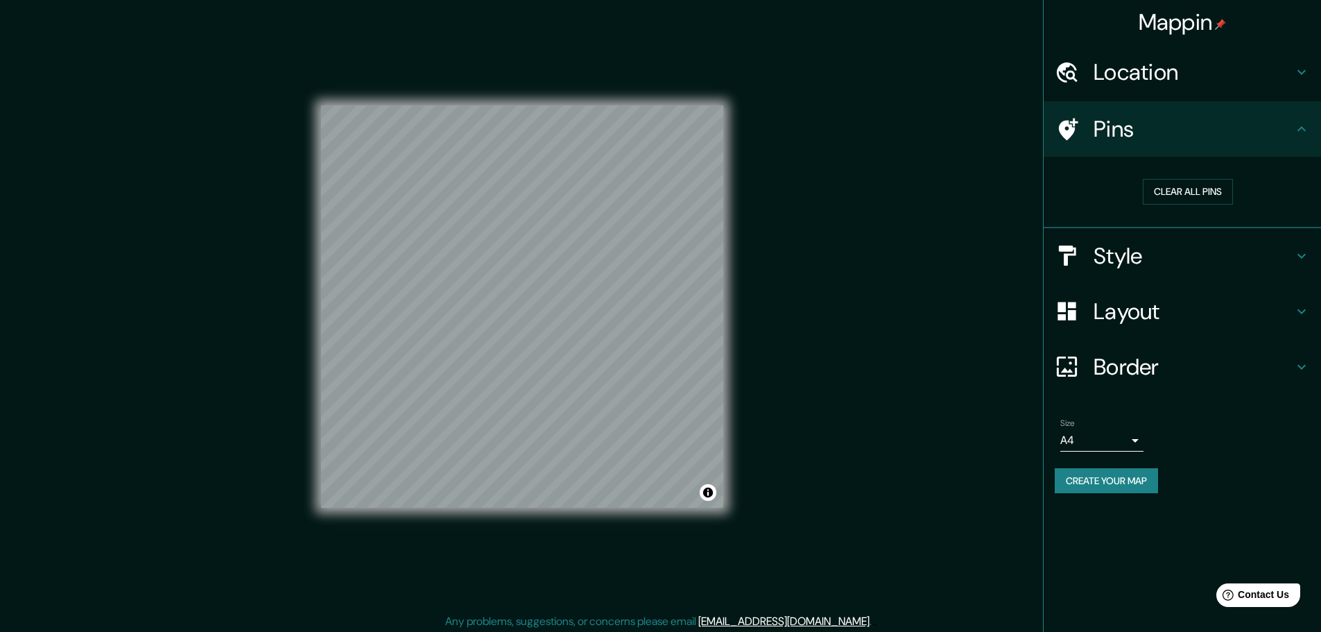
click at [1100, 129] on h4 "Pins" at bounding box center [1193, 129] width 200 height 28
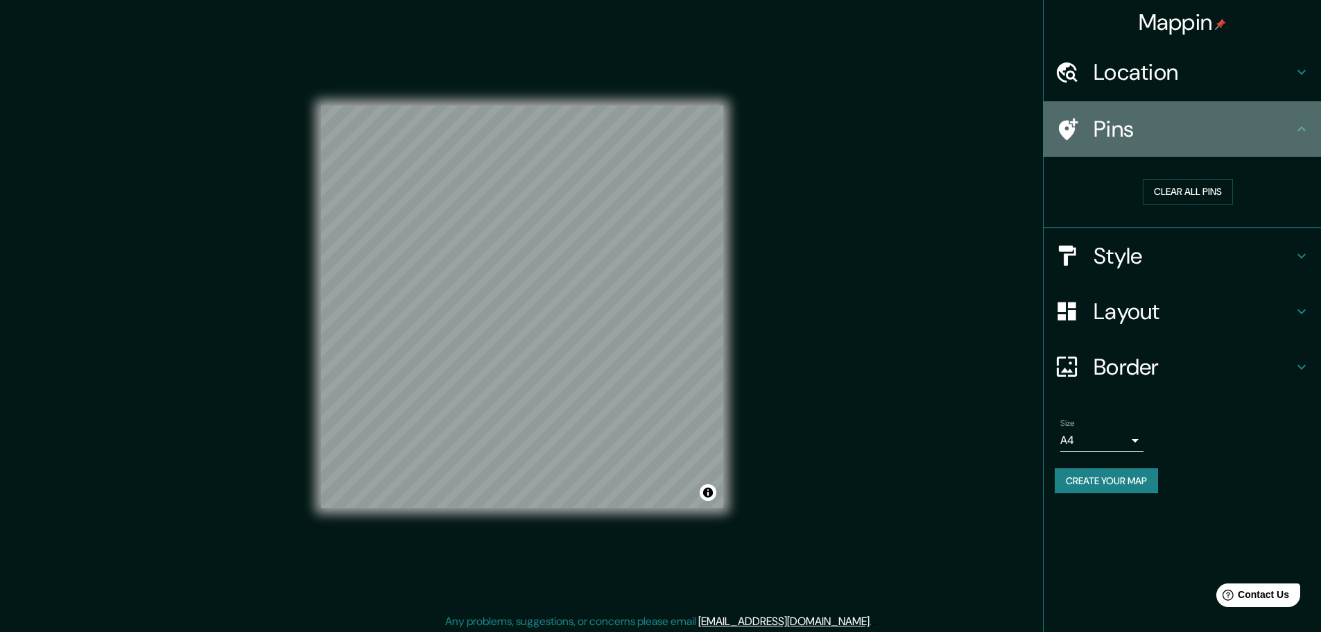
click at [1069, 128] on icon at bounding box center [1068, 129] width 19 height 22
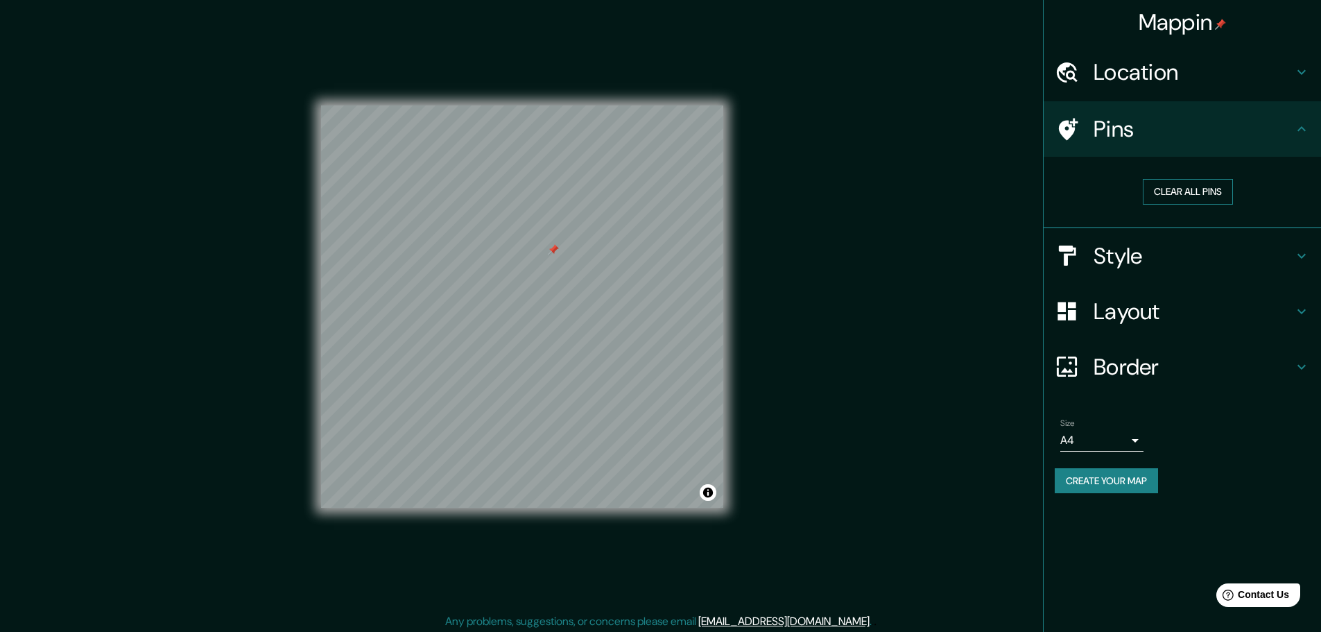
drag, startPoint x: 1200, startPoint y: 168, endPoint x: 1198, endPoint y: 189, distance: 21.0
click at [1200, 168] on div "Clear all pins" at bounding box center [1188, 192] width 266 height 48
click at [1198, 189] on button "Clear all pins" at bounding box center [1188, 192] width 90 height 26
click at [1130, 257] on h4 "Style" at bounding box center [1193, 256] width 200 height 28
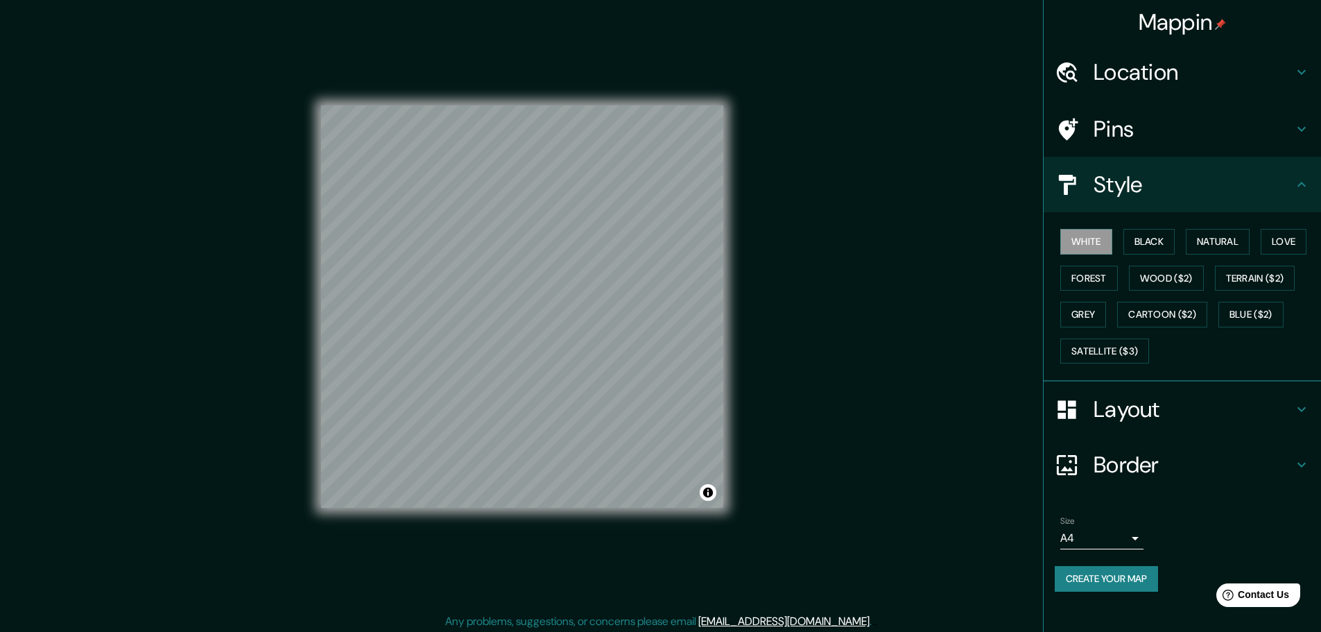
click at [1289, 408] on h4 "Layout" at bounding box center [1193, 409] width 200 height 28
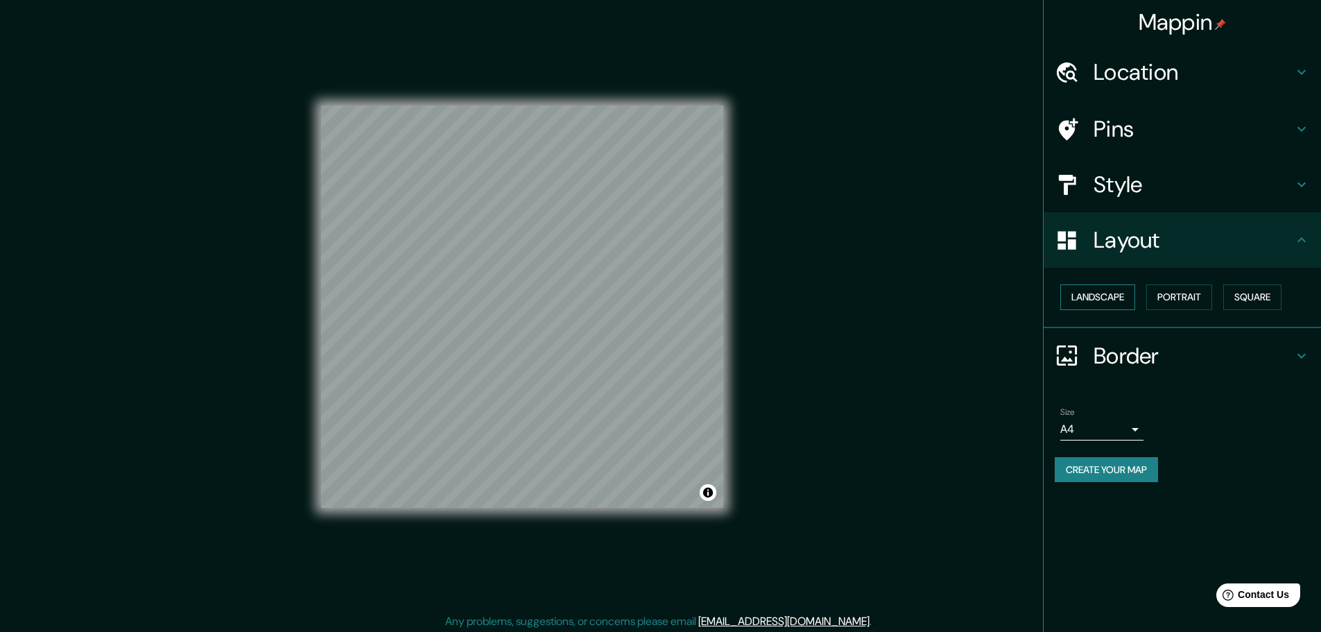
click at [1132, 304] on button "Landscape" at bounding box center [1097, 297] width 75 height 26
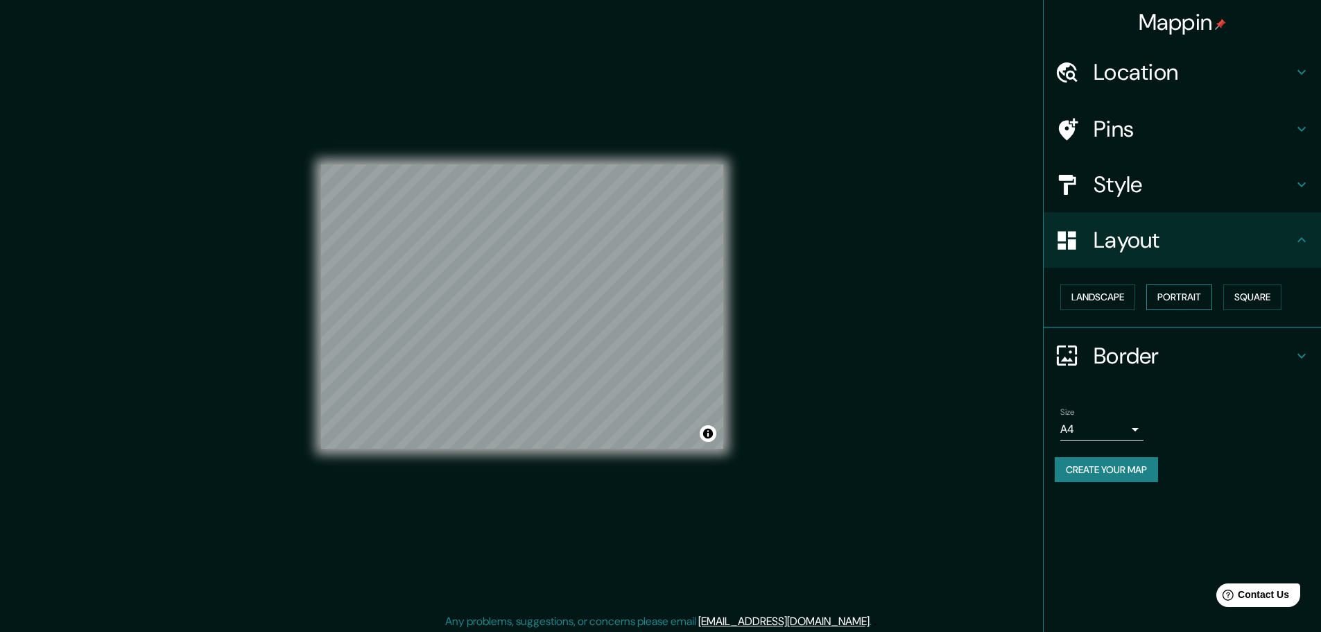
click at [1183, 297] on button "Portrait" at bounding box center [1179, 297] width 66 height 26
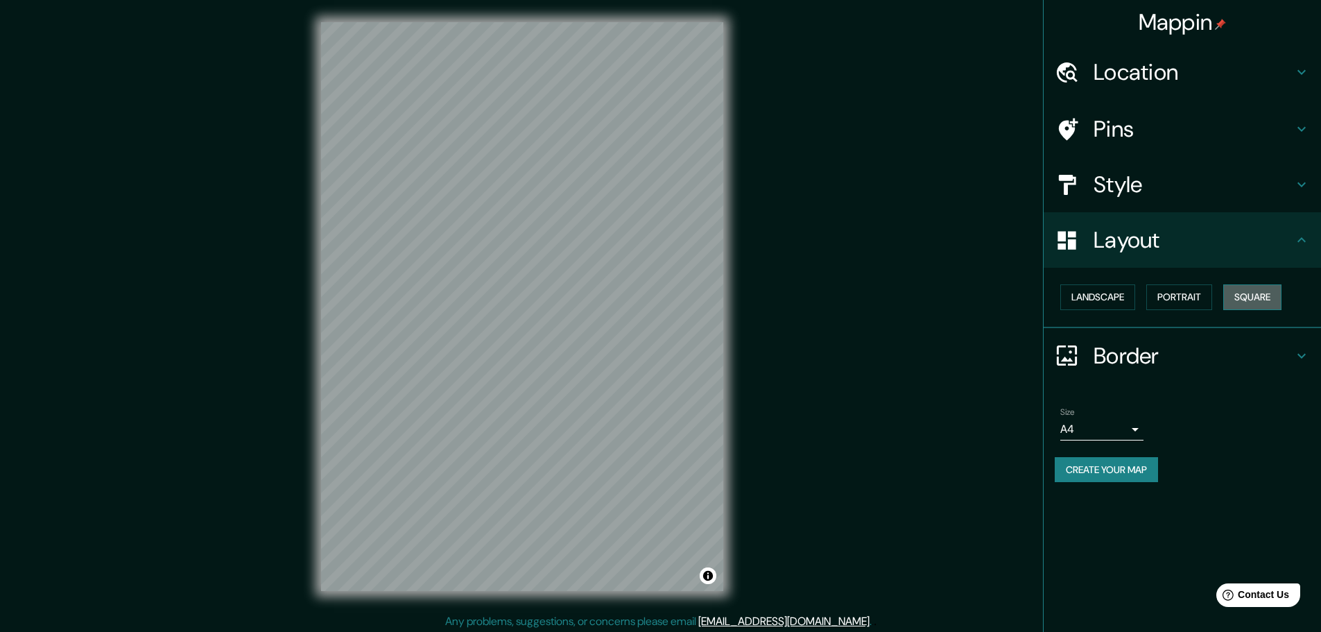
drag, startPoint x: 1270, startPoint y: 295, endPoint x: 1253, endPoint y: 296, distance: 17.4
click at [1271, 295] on button "Square" at bounding box center [1252, 297] width 58 height 26
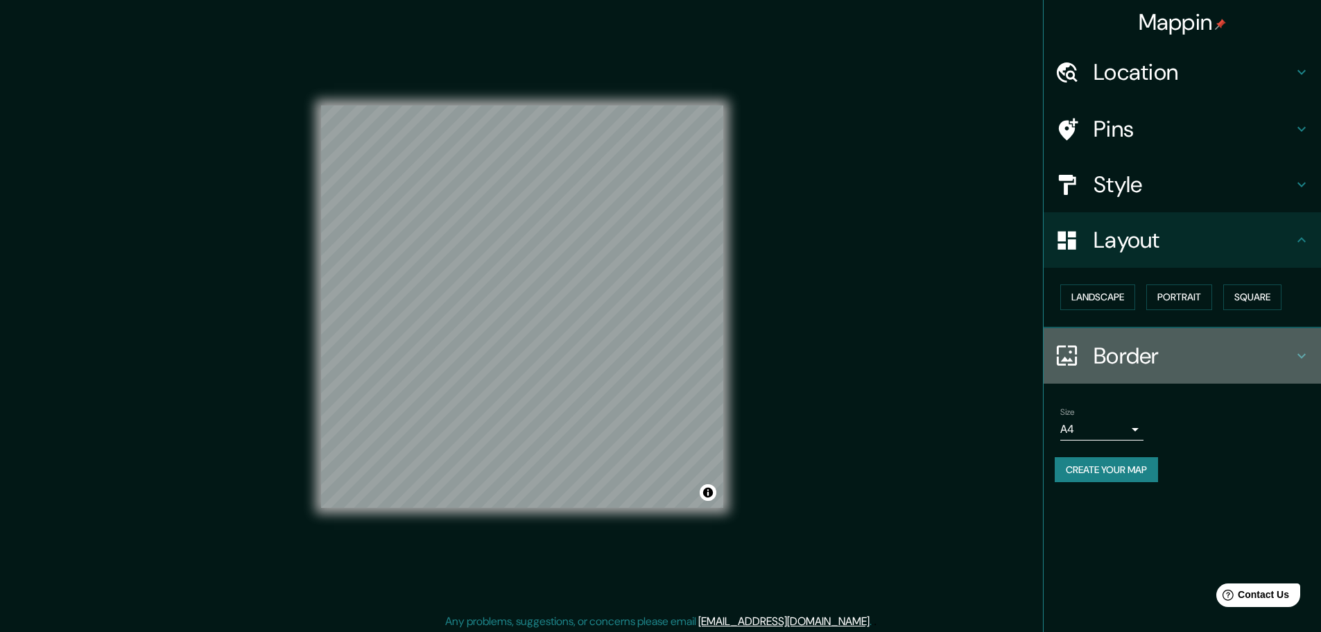
drag, startPoint x: 1279, startPoint y: 343, endPoint x: 1260, endPoint y: 352, distance: 21.1
click at [1279, 343] on h4 "Border" at bounding box center [1193, 356] width 200 height 28
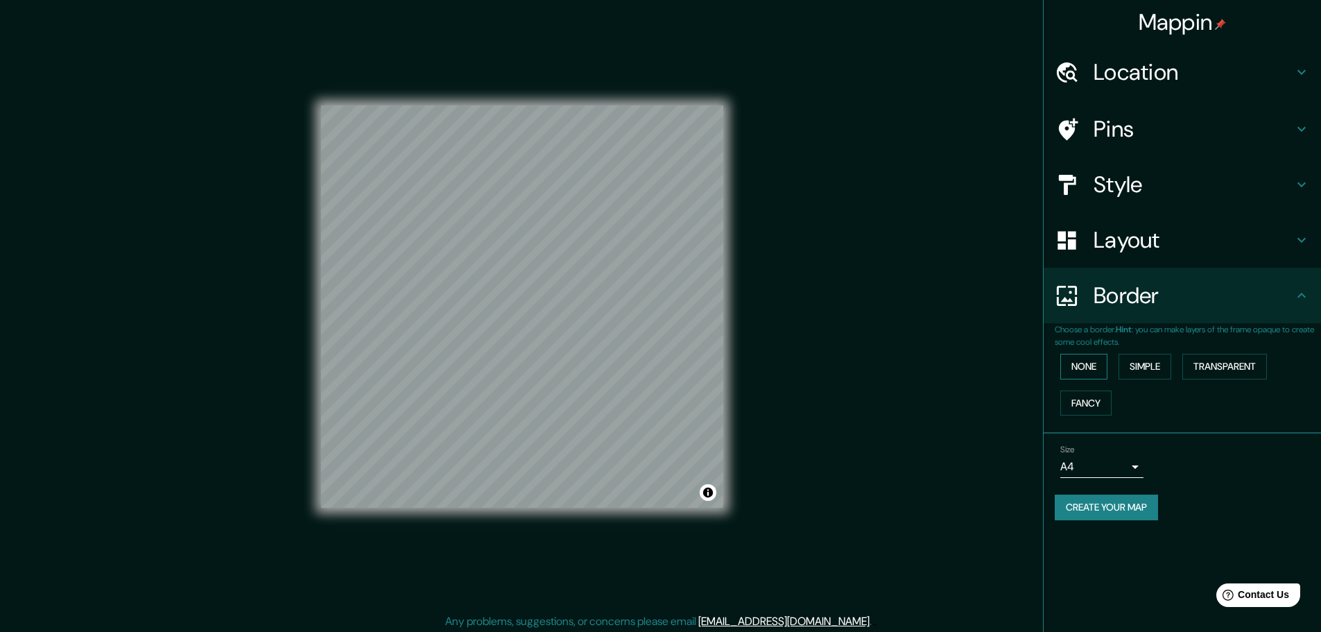
click at [1077, 365] on button "None" at bounding box center [1083, 367] width 47 height 26
click at [1161, 364] on button "Simple" at bounding box center [1144, 367] width 53 height 26
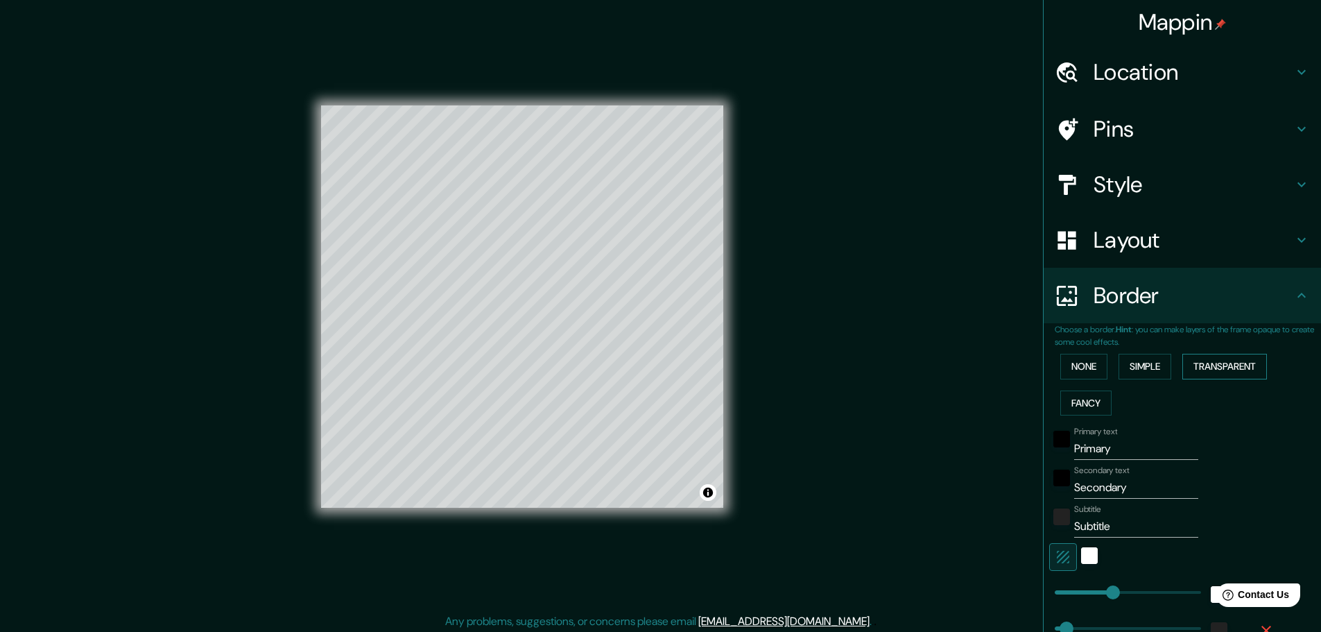
click at [1239, 358] on button "Transparent" at bounding box center [1224, 367] width 85 height 26
click at [1068, 408] on button "Fancy" at bounding box center [1085, 403] width 51 height 26
click at [1062, 362] on button "None" at bounding box center [1083, 367] width 47 height 26
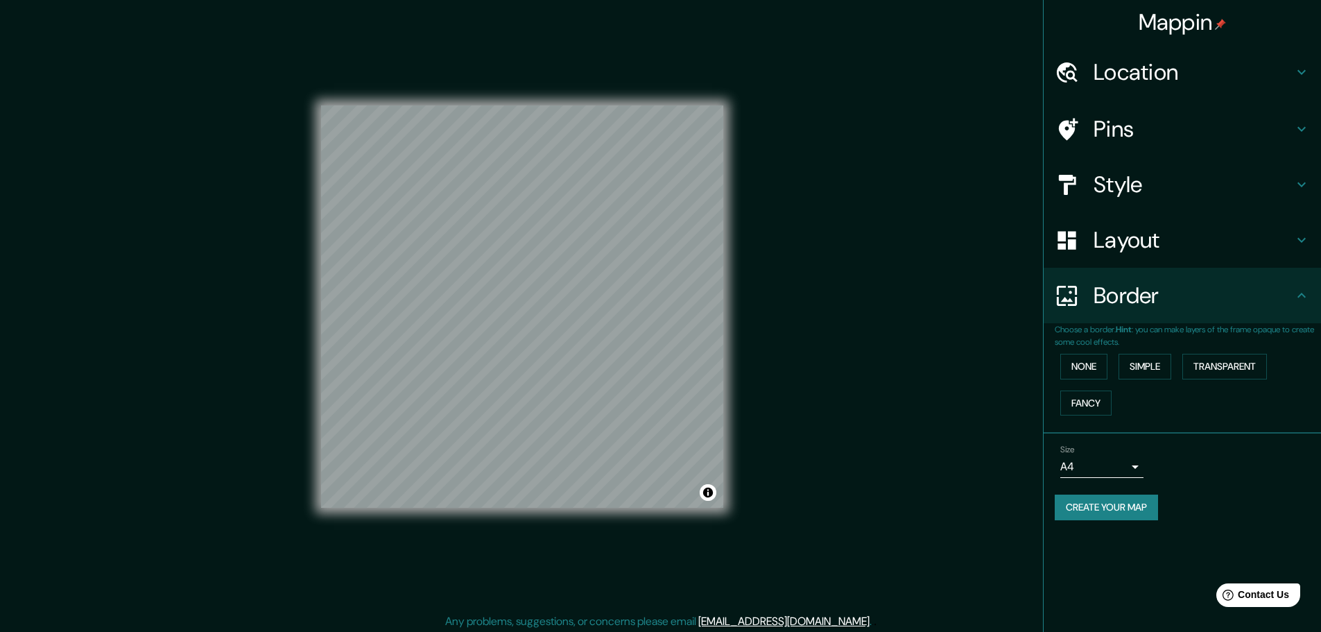
click at [1139, 248] on h4 "Layout" at bounding box center [1193, 240] width 200 height 28
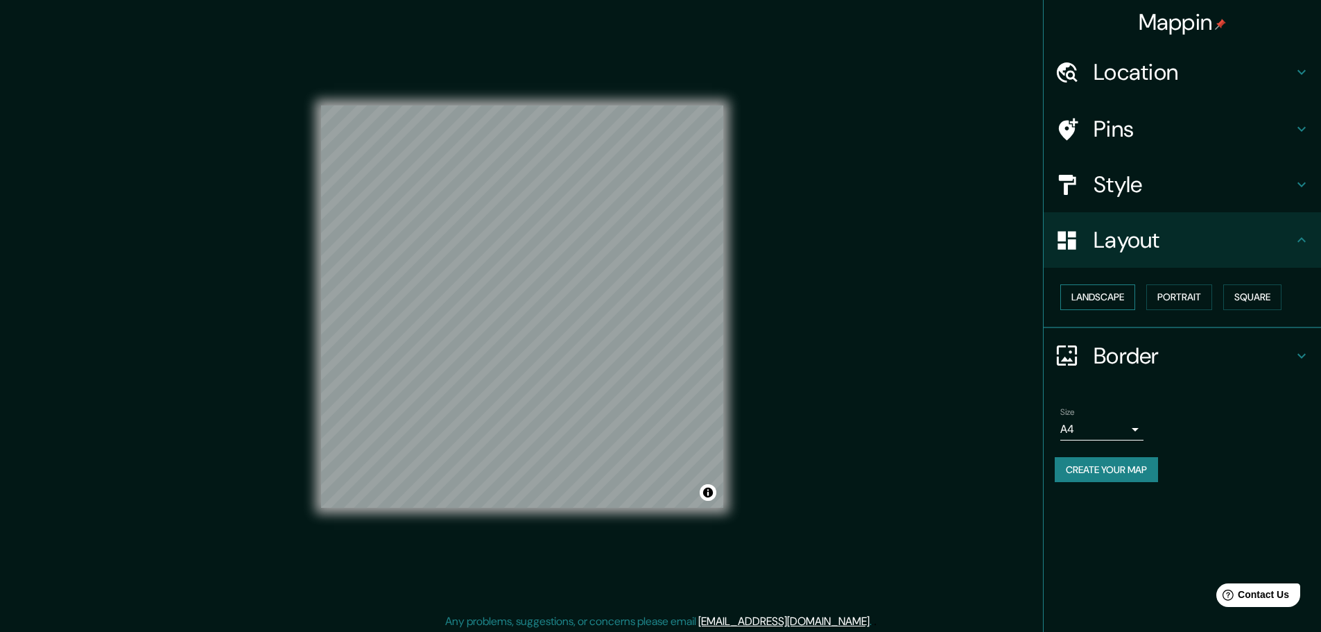
click at [1102, 292] on button "Landscape" at bounding box center [1097, 297] width 75 height 26
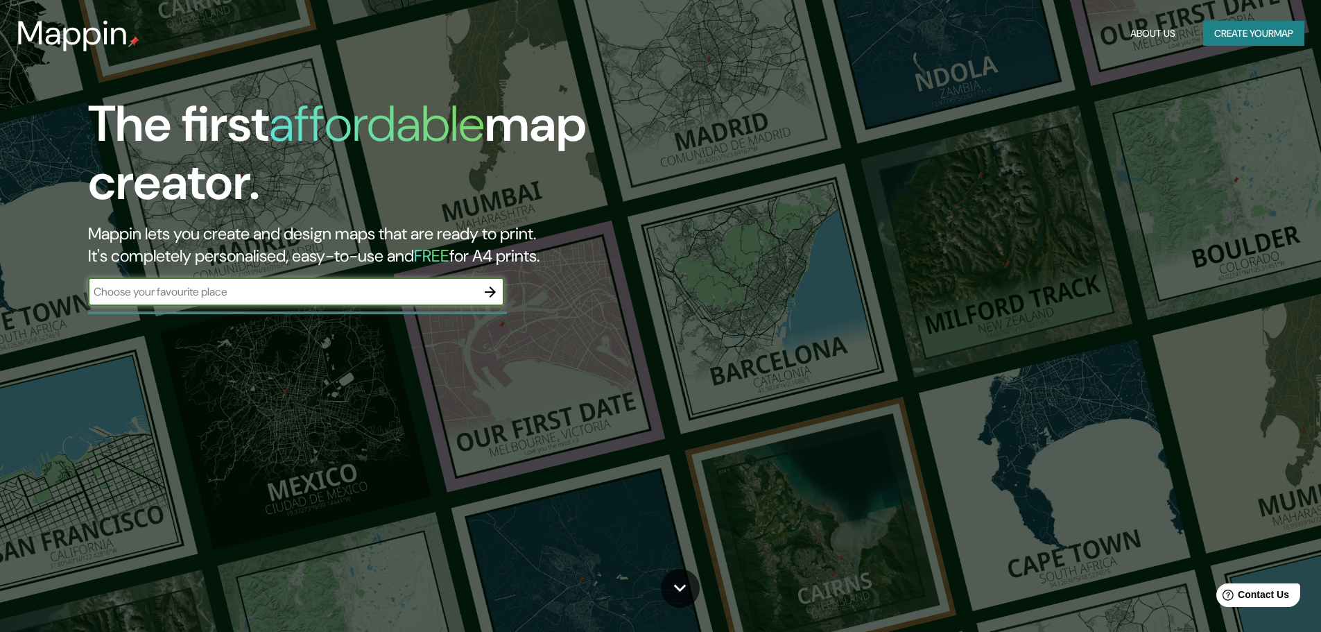
click at [152, 295] on input "text" at bounding box center [282, 292] width 388 height 16
type input "[GEOGRAPHIC_DATA]"
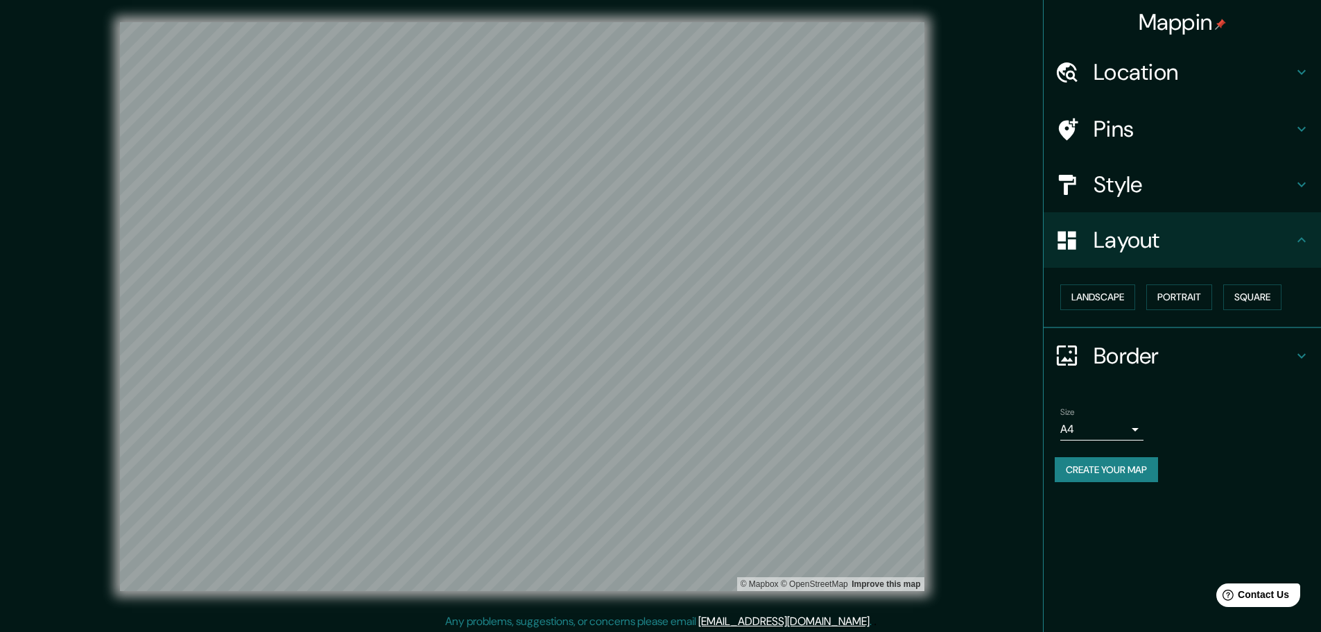
click at [1142, 71] on h4 "Location" at bounding box center [1193, 72] width 200 height 28
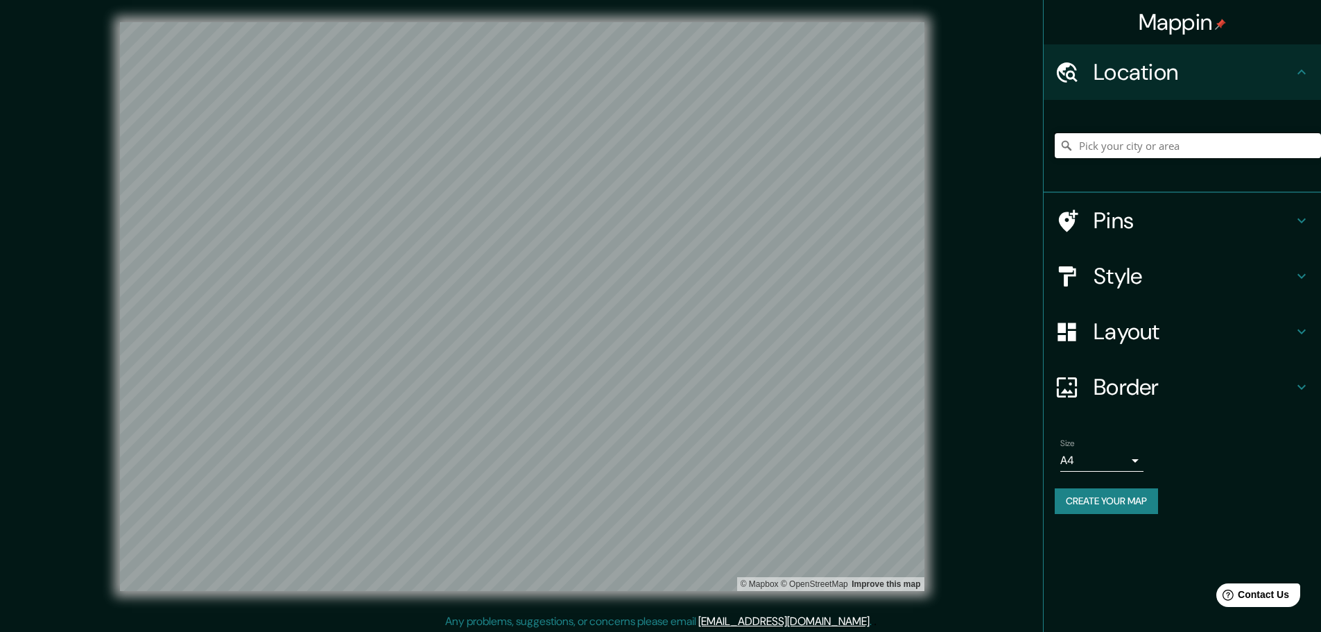
click at [1135, 144] on input "Pick your city or area" at bounding box center [1188, 145] width 266 height 25
click at [1119, 150] on input "[GEOGRAPHIC_DATA], [GEOGRAPHIC_DATA], [GEOGRAPHIC_DATA]" at bounding box center [1188, 145] width 266 height 25
click at [1118, 148] on input "[GEOGRAPHIC_DATA], [GEOGRAPHIC_DATA], [GEOGRAPHIC_DATA]" at bounding box center [1188, 145] width 266 height 25
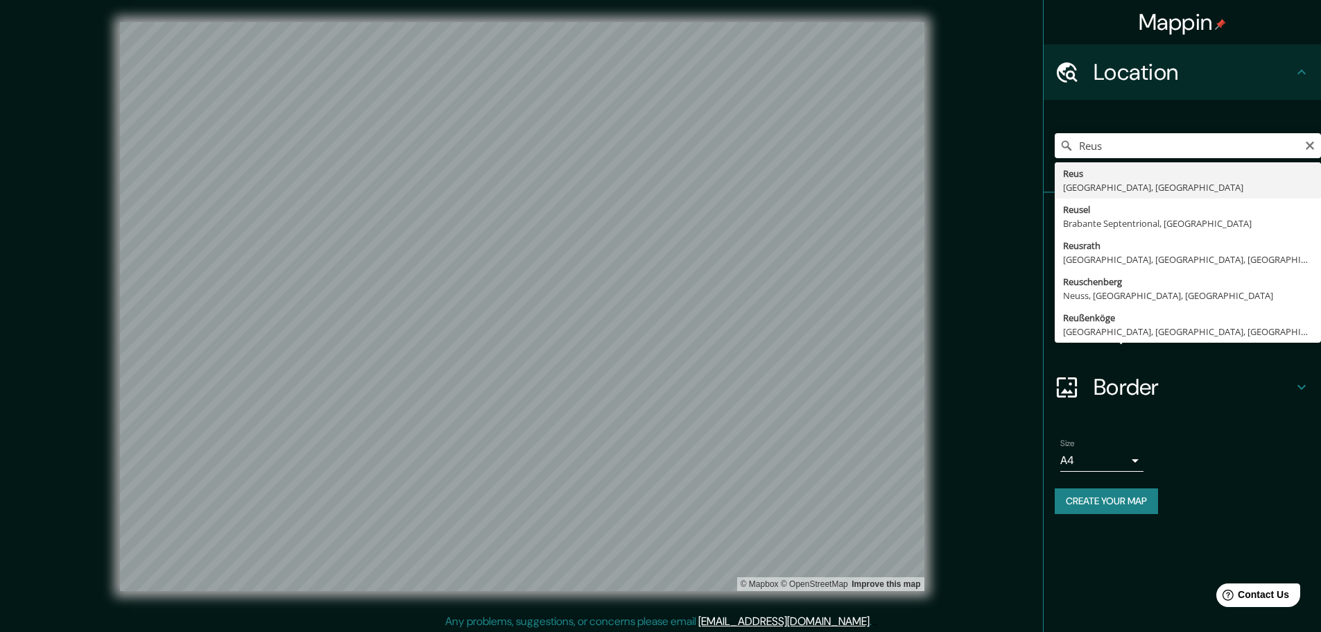
type input "[GEOGRAPHIC_DATA], [GEOGRAPHIC_DATA], [GEOGRAPHIC_DATA]"
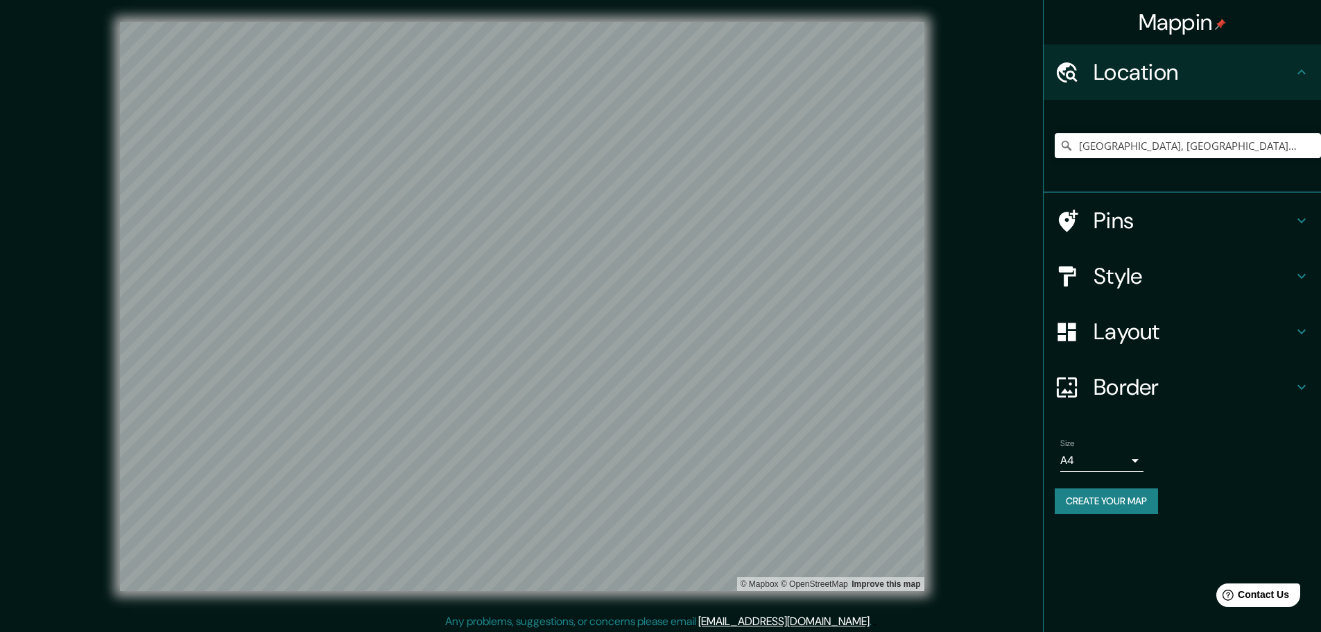
click at [1256, 280] on h4 "Style" at bounding box center [1193, 276] width 200 height 28
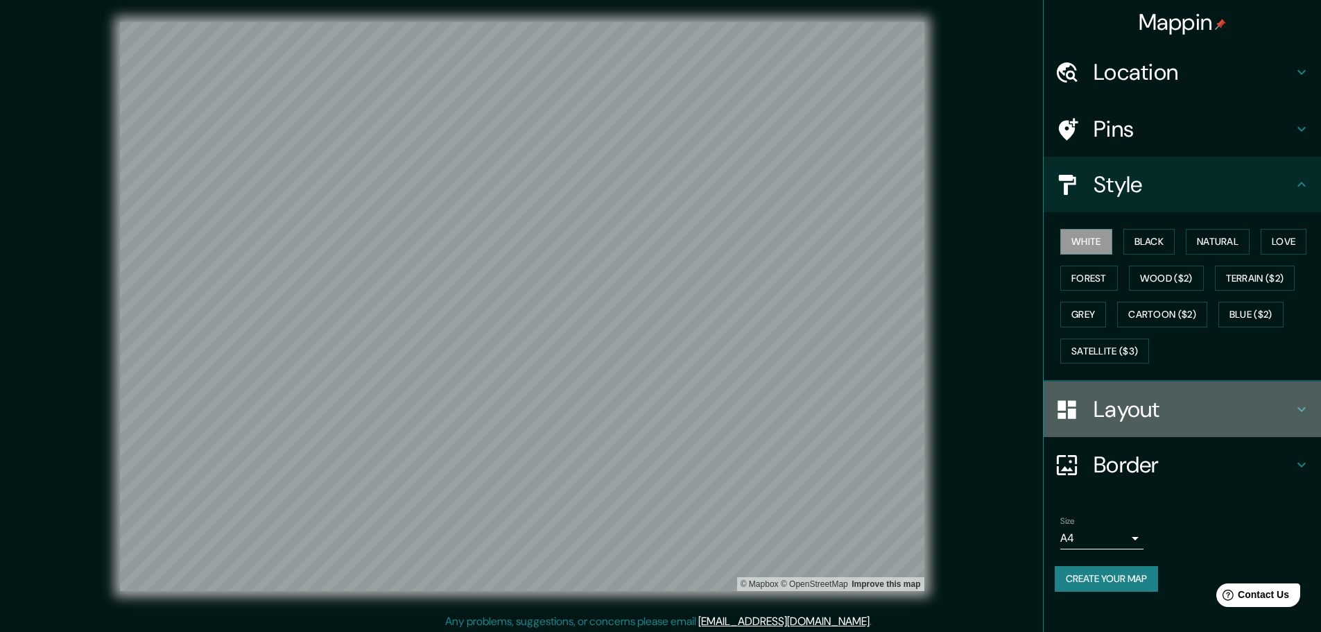
click at [1127, 408] on h4 "Layout" at bounding box center [1193, 409] width 200 height 28
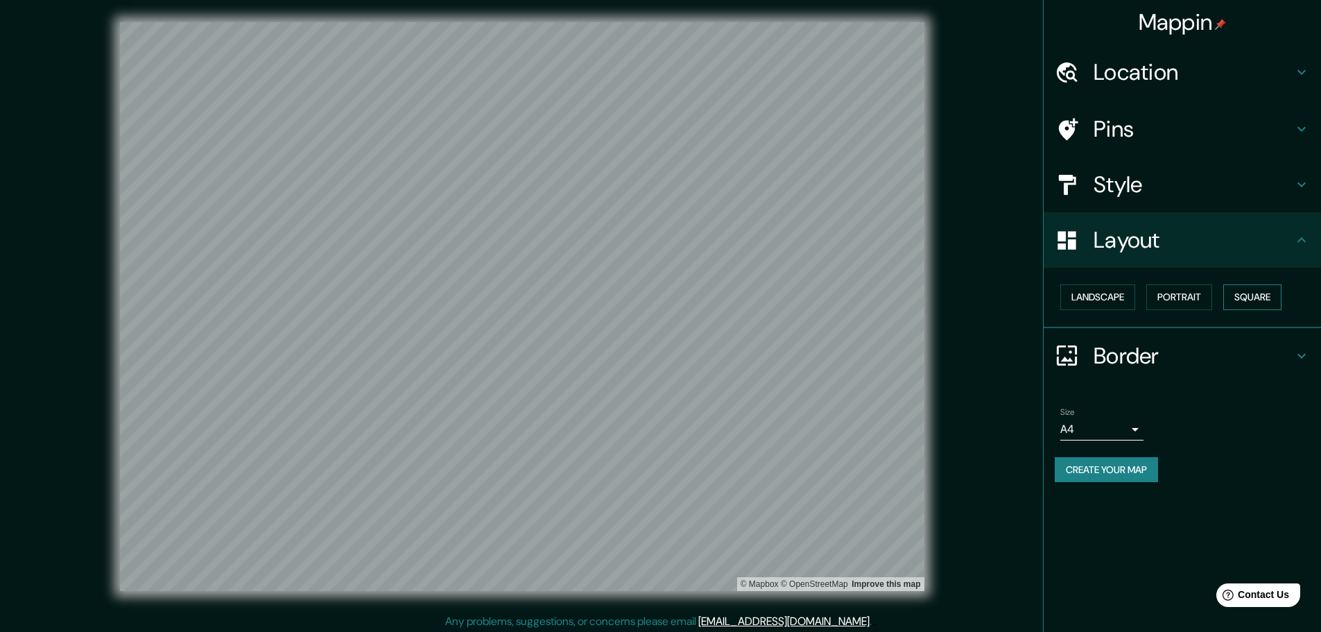
click at [1238, 298] on button "Square" at bounding box center [1252, 297] width 58 height 26
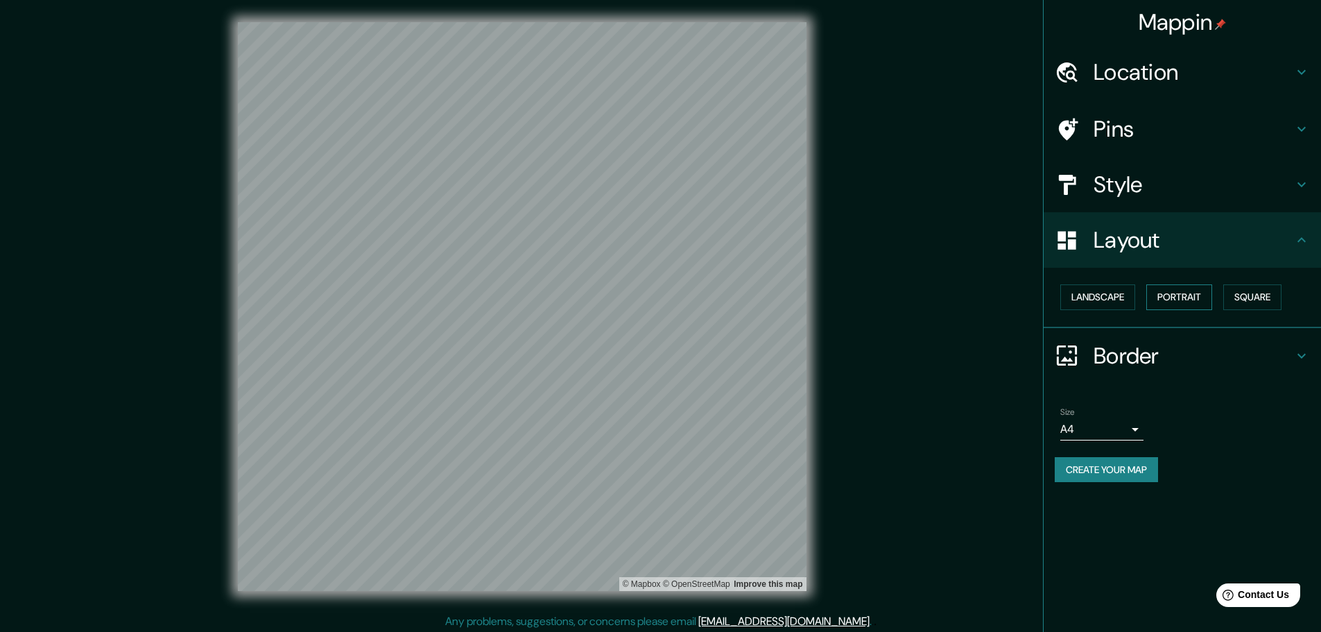
click at [1164, 297] on button "Portrait" at bounding box center [1179, 297] width 66 height 26
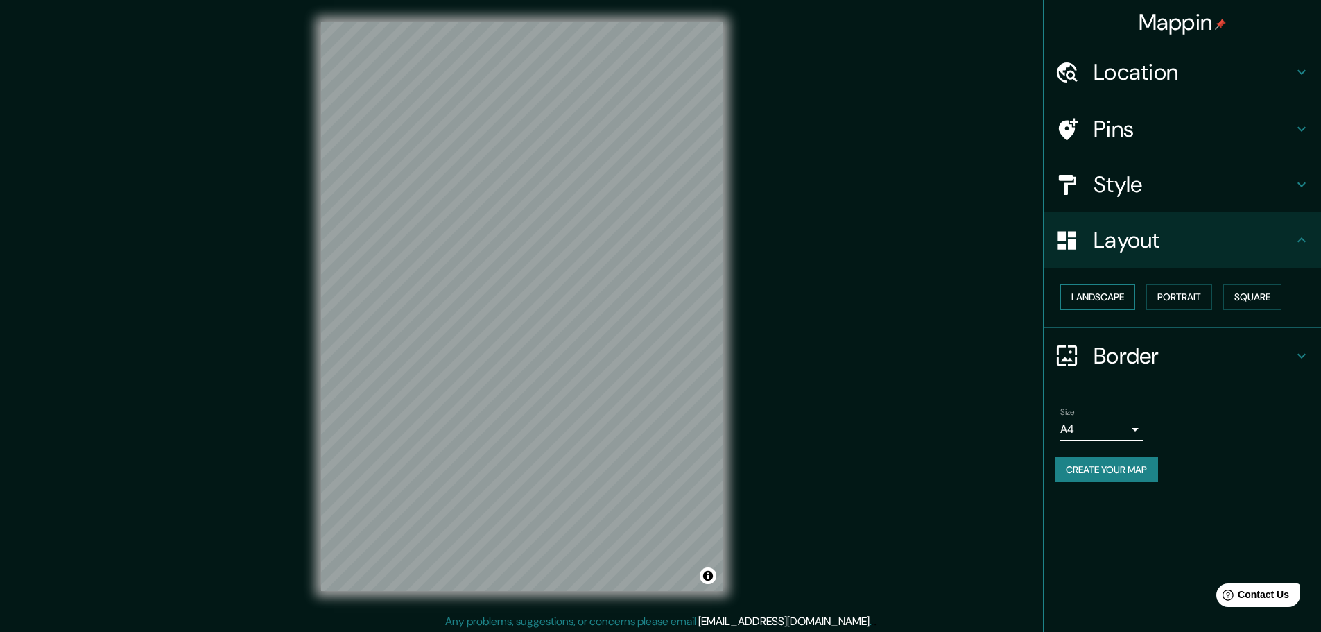
click at [1073, 293] on button "Landscape" at bounding box center [1097, 297] width 75 height 26
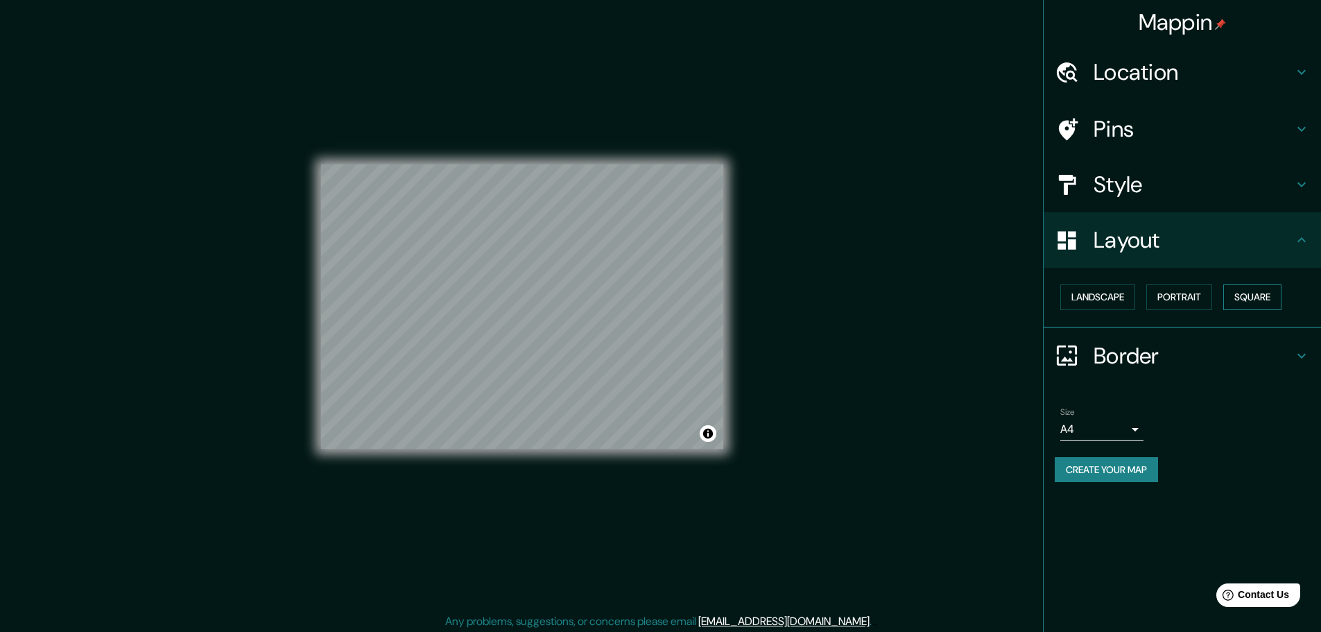
click at [1276, 297] on button "Square" at bounding box center [1252, 297] width 58 height 26
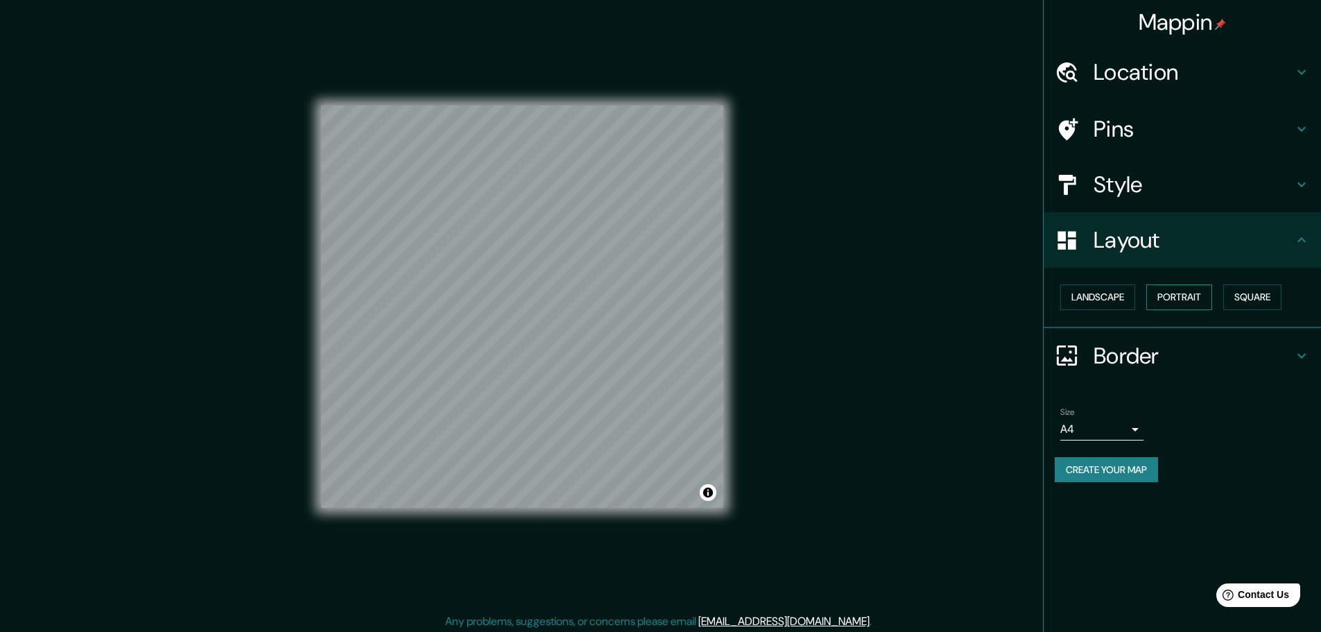
click at [1178, 297] on button "Portrait" at bounding box center [1179, 297] width 66 height 26
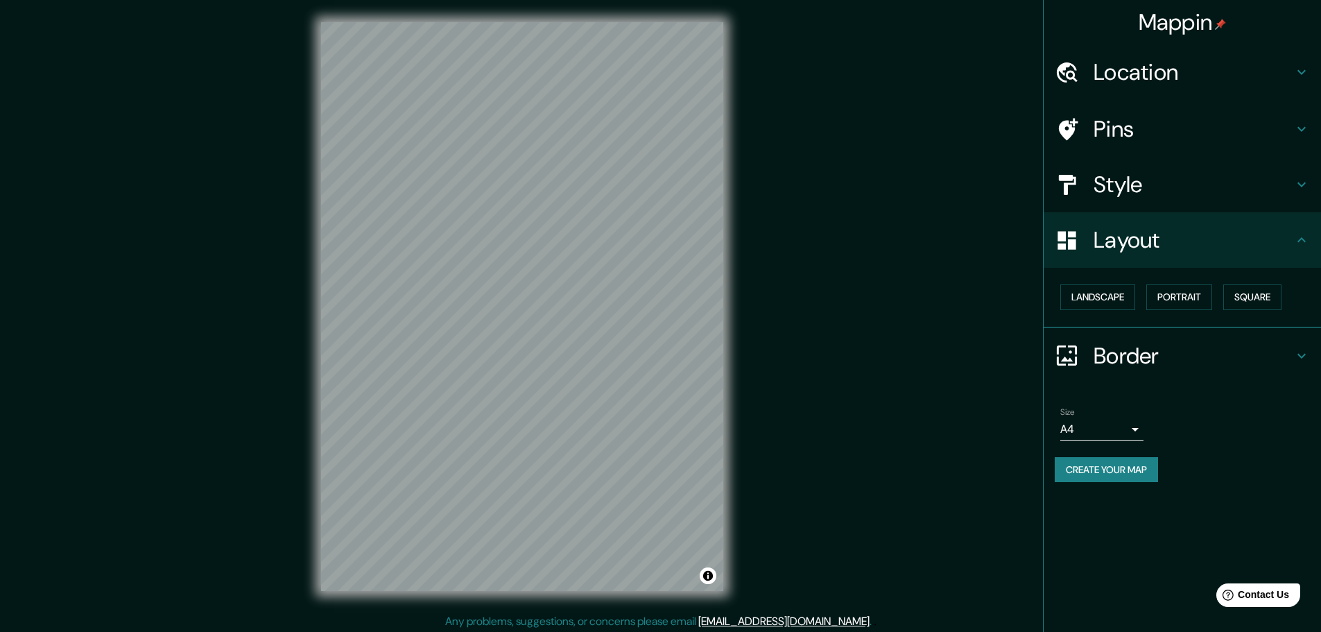
click at [1086, 476] on button "Create your map" at bounding box center [1106, 470] width 103 height 26
click at [1104, 82] on h4 "Location" at bounding box center [1193, 72] width 200 height 28
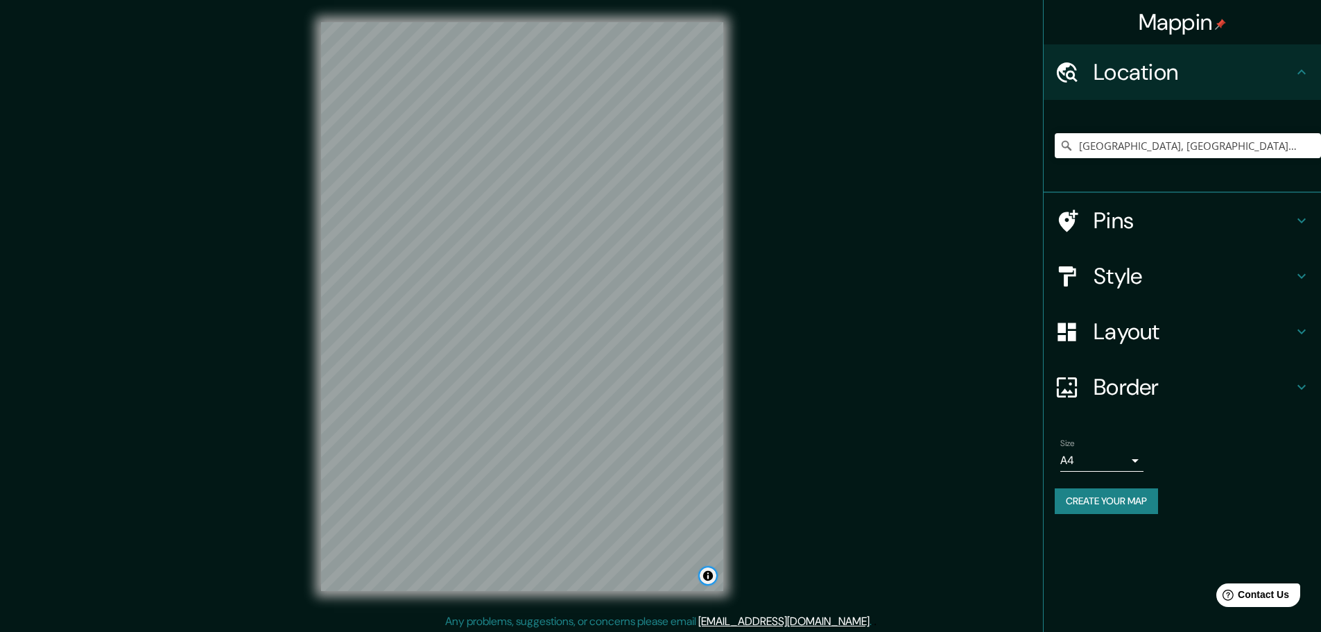
click at [705, 574] on button "Toggle attribution" at bounding box center [708, 575] width 17 height 17
click at [705, 573] on button "Toggle attribution" at bounding box center [708, 575] width 17 height 17
click at [1073, 151] on icon at bounding box center [1067, 146] width 14 height 14
click at [1098, 150] on input "Pick your city or area" at bounding box center [1188, 145] width 266 height 25
type input "[GEOGRAPHIC_DATA], [GEOGRAPHIC_DATA], [GEOGRAPHIC_DATA]"
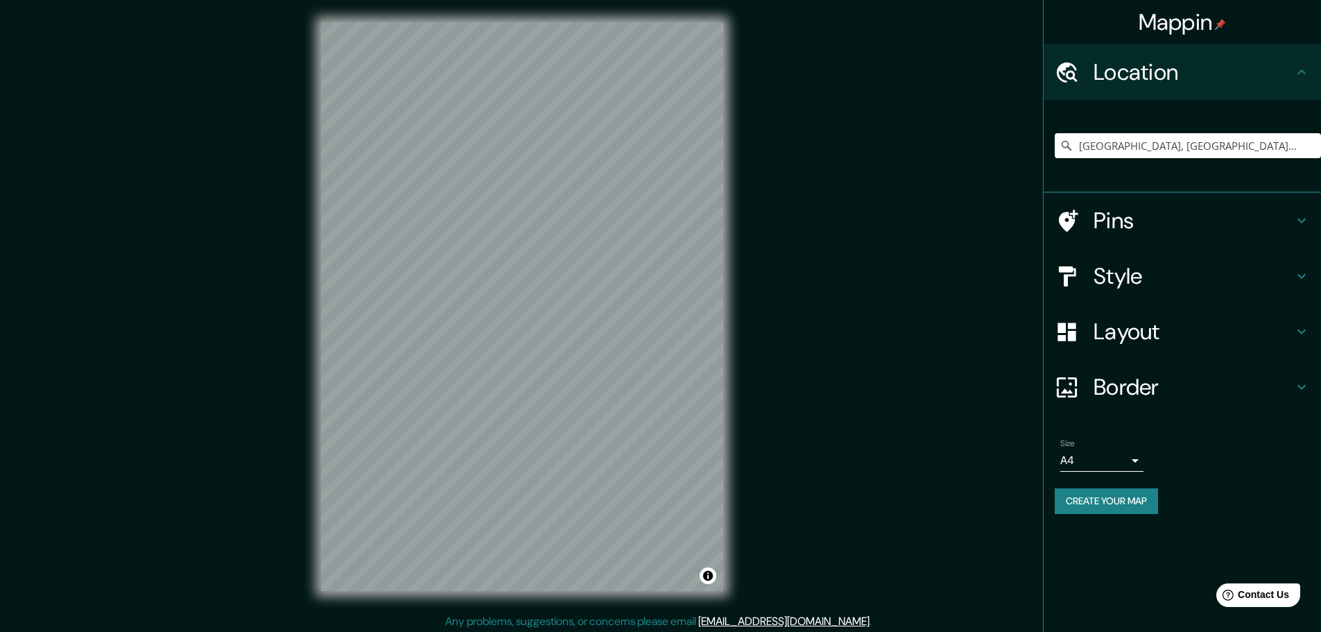
click at [1164, 266] on h4 "Style" at bounding box center [1193, 276] width 200 height 28
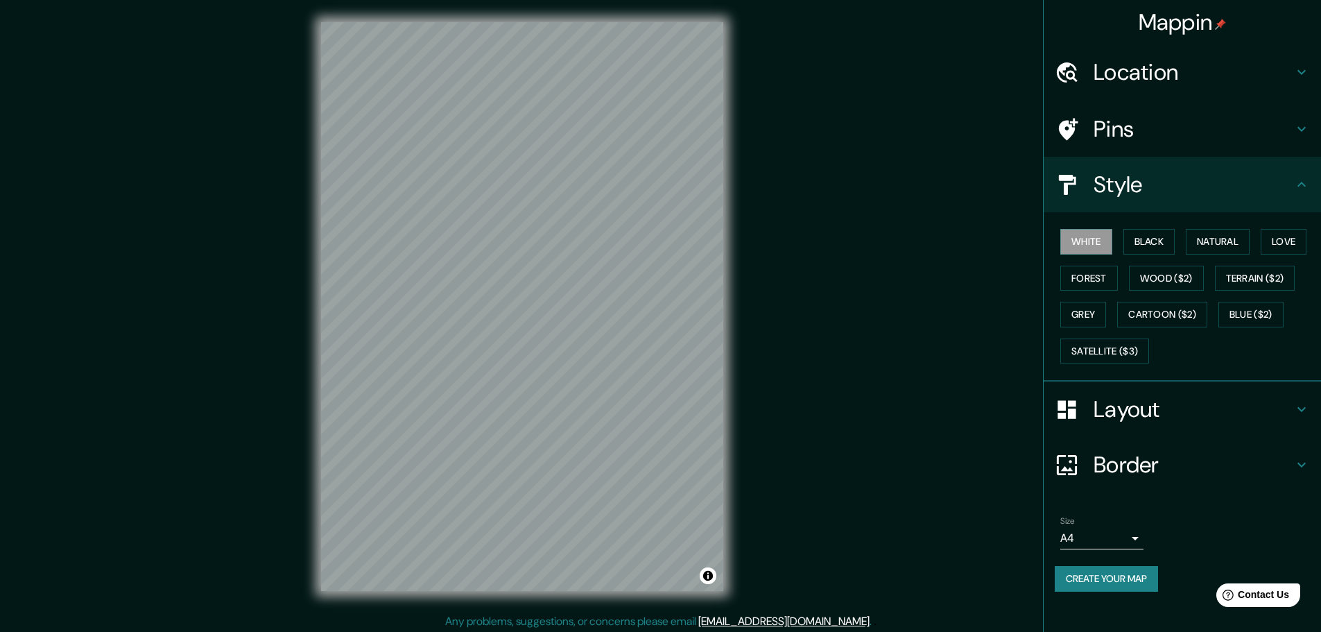
click at [1114, 417] on h4 "Layout" at bounding box center [1193, 409] width 200 height 28
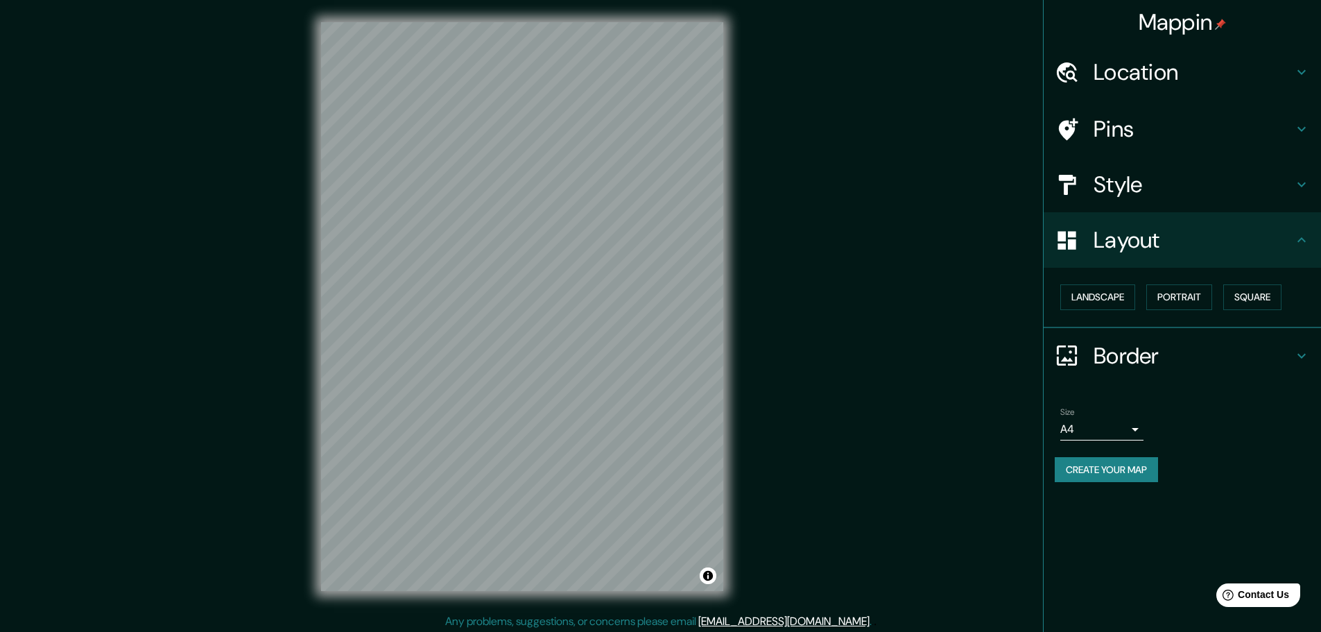
click at [1116, 469] on button "Create your map" at bounding box center [1106, 470] width 103 height 26
click at [1108, 474] on button "Create your map" at bounding box center [1106, 470] width 103 height 26
click at [1178, 294] on button "Portrait" at bounding box center [1179, 297] width 66 height 26
click at [1114, 297] on button "Landscape" at bounding box center [1097, 297] width 75 height 26
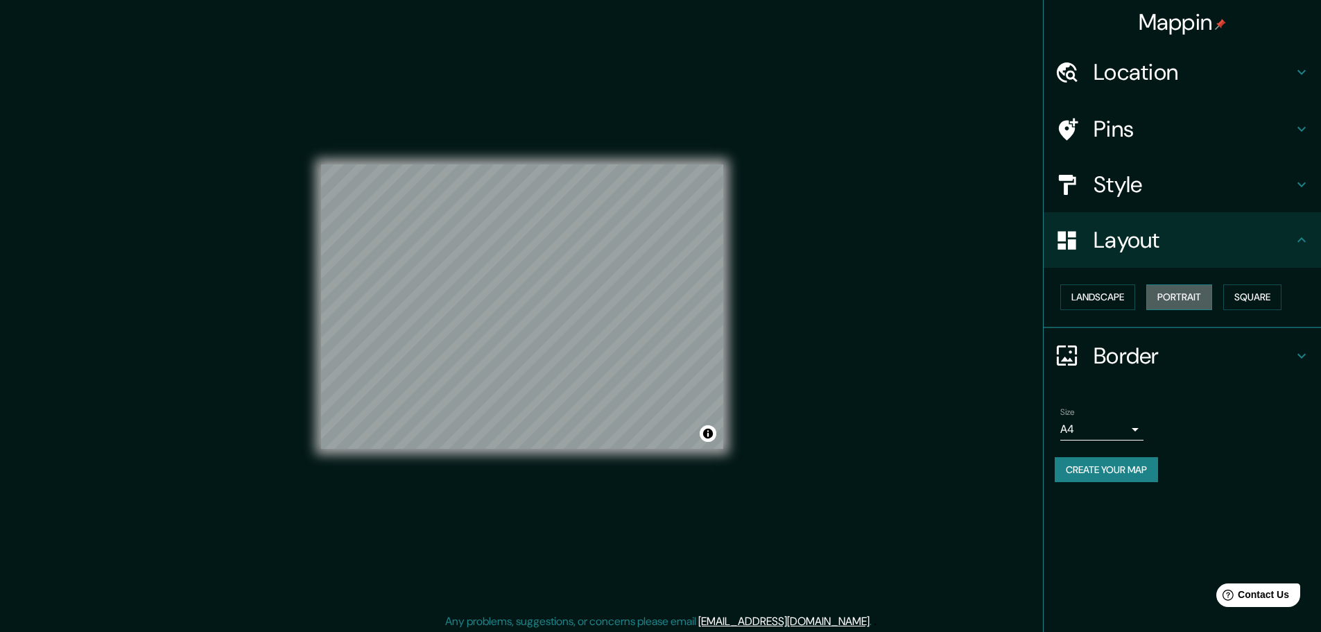
click at [1188, 297] on button "Portrait" at bounding box center [1179, 297] width 66 height 26
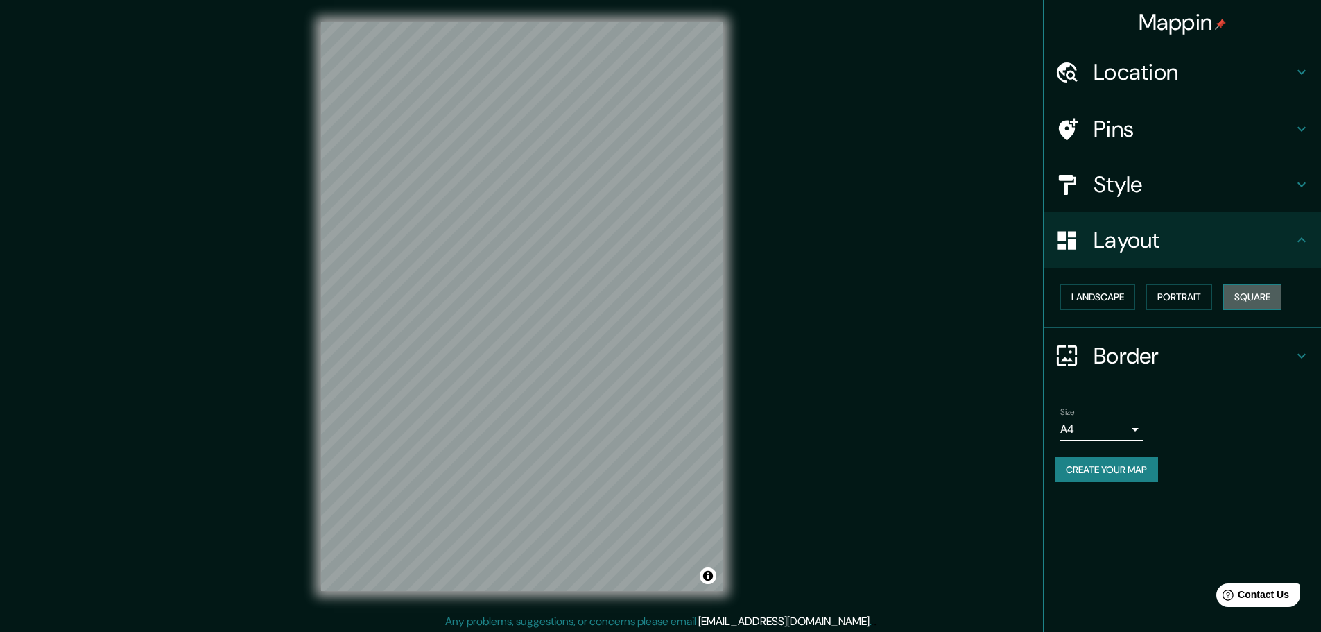
click at [1254, 297] on button "Square" at bounding box center [1252, 297] width 58 height 26
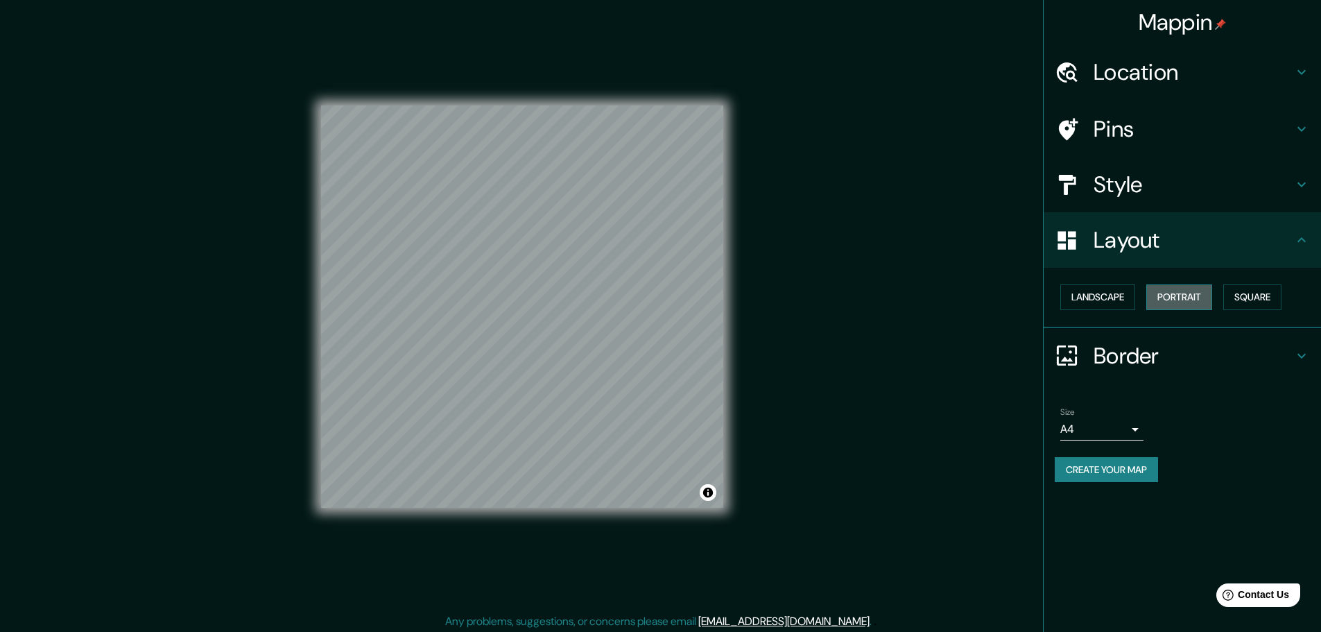
click at [1186, 297] on button "Portrait" at bounding box center [1179, 297] width 66 height 26
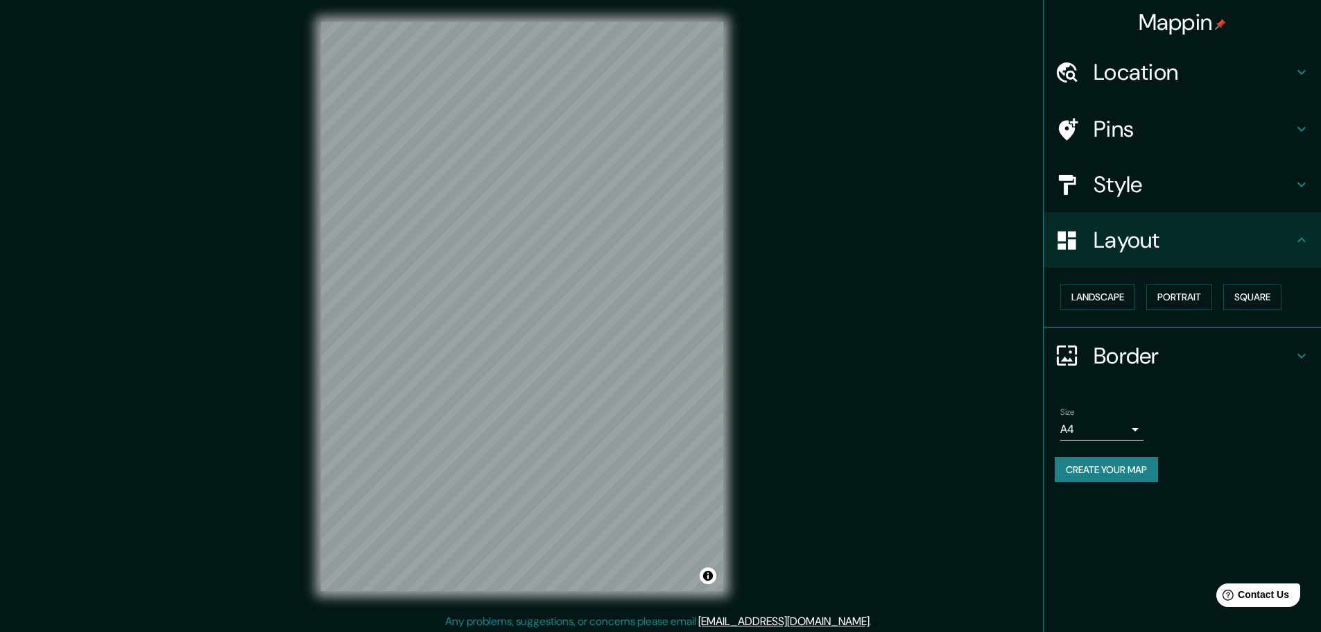
click at [1111, 468] on button "Create your map" at bounding box center [1106, 470] width 103 height 26
click at [1109, 476] on button "Create your map" at bounding box center [1106, 470] width 103 height 26
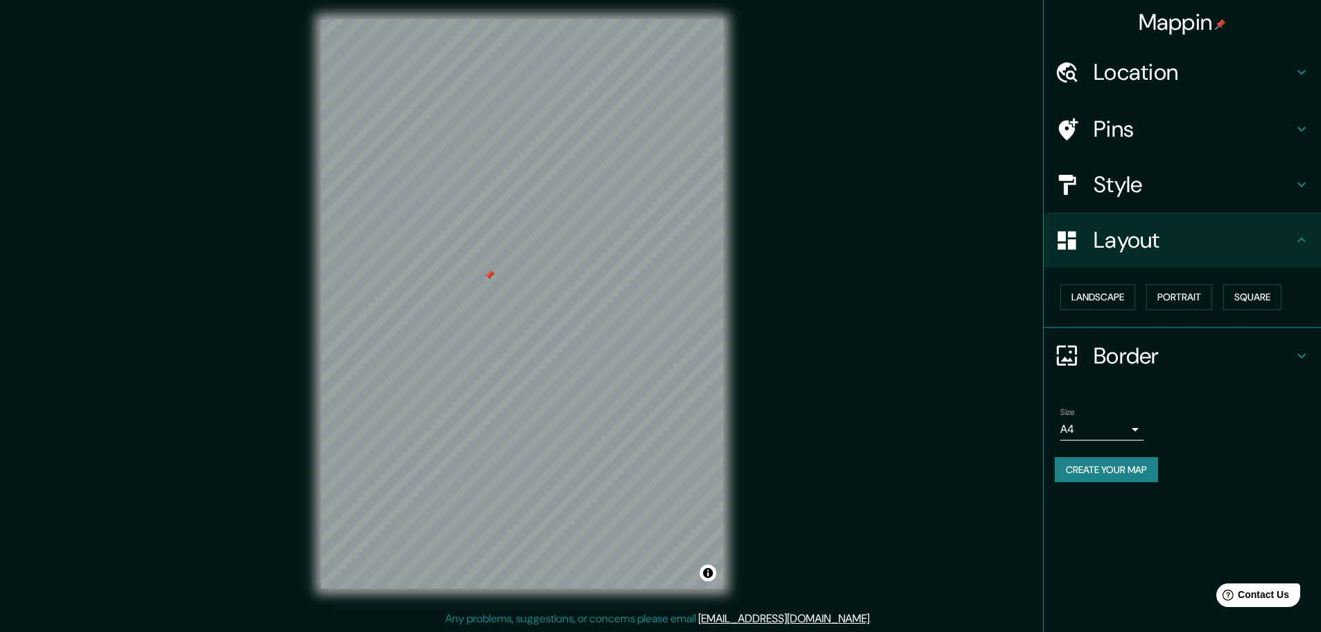
scroll to position [3, 0]
